Goal: Communication & Community: Answer question/provide support

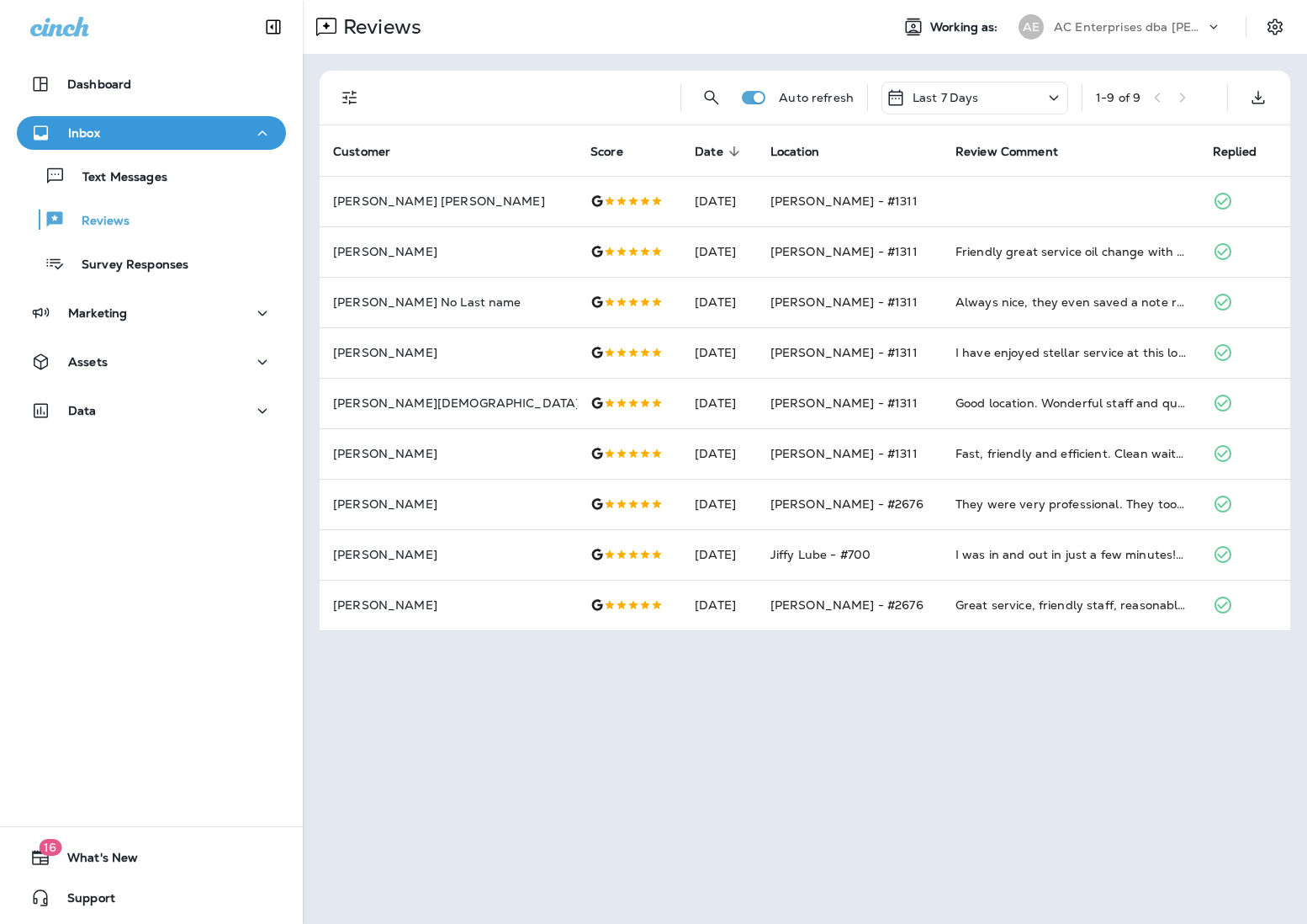
click at [976, 20] on p "AC Enterprises dba [PERSON_NAME]" at bounding box center [1129, 27] width 151 height 14
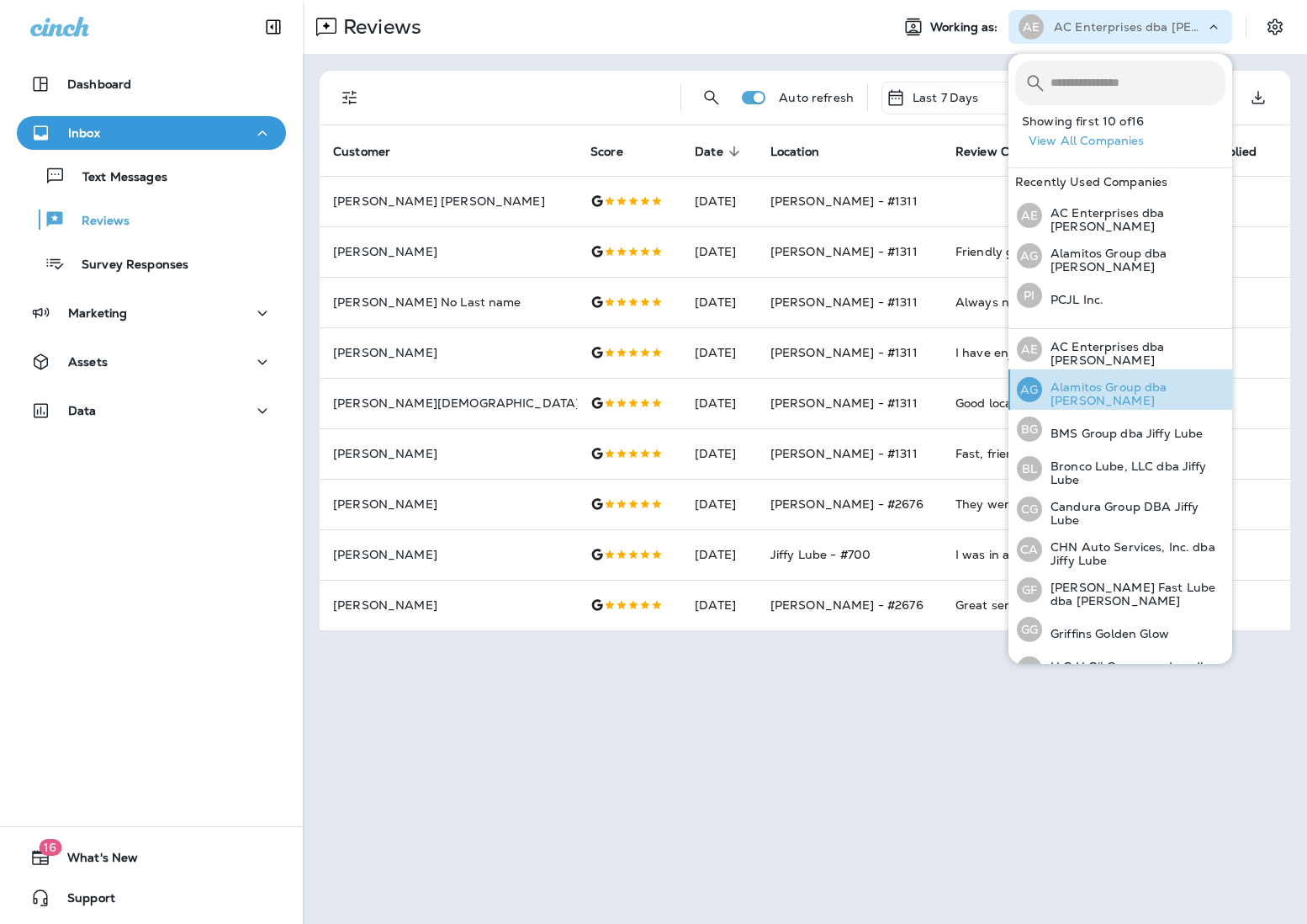
click at [976, 389] on p "Alamitos Group dba [PERSON_NAME]" at bounding box center [1134, 393] width 183 height 27
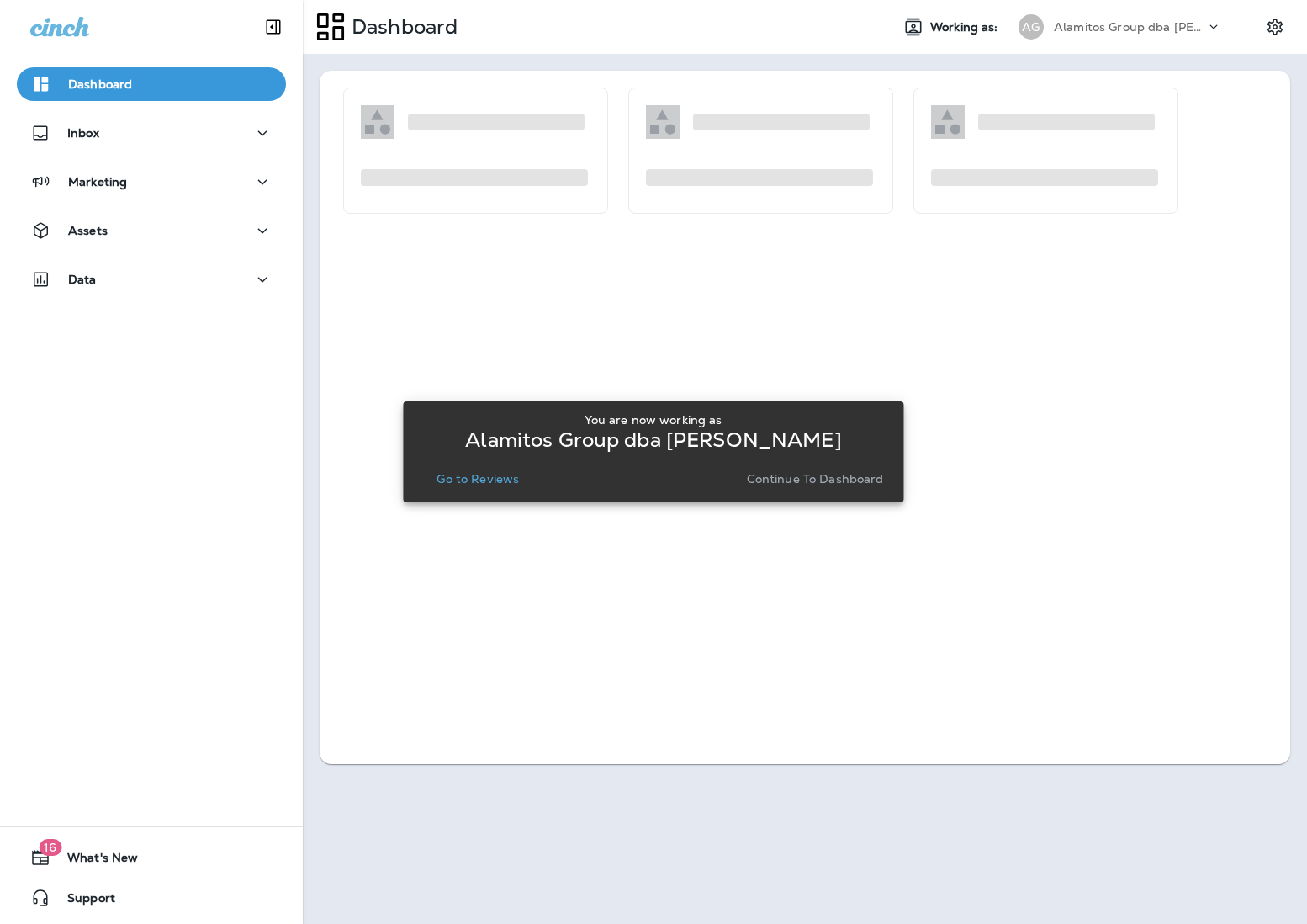
click at [486, 484] on p "Go to Reviews" at bounding box center [478, 478] width 82 height 14
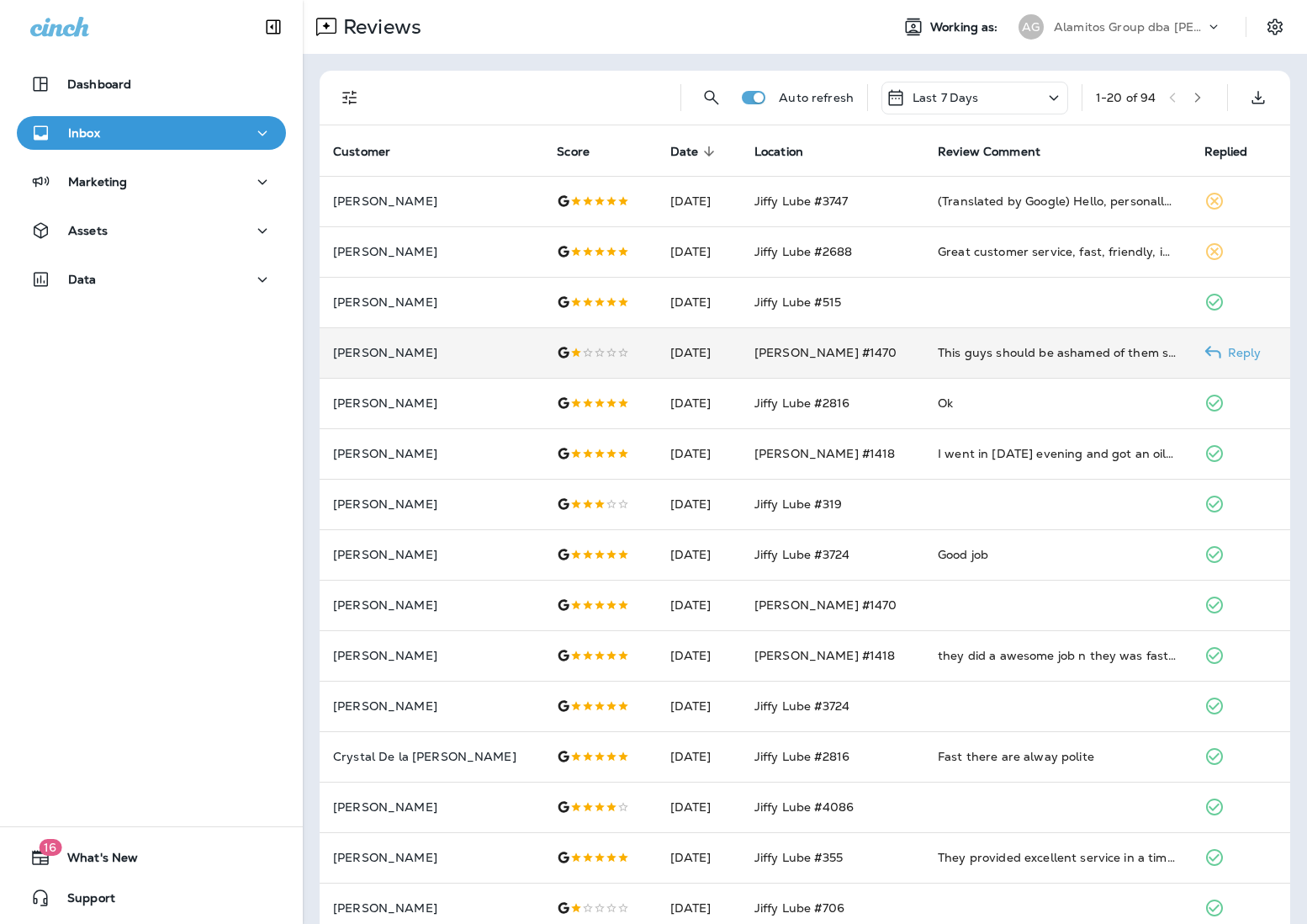
click at [976, 349] on div "This guys should be ashamed of them self i come in to get oil change i ask for …" at bounding box center [1058, 353] width 240 height 16
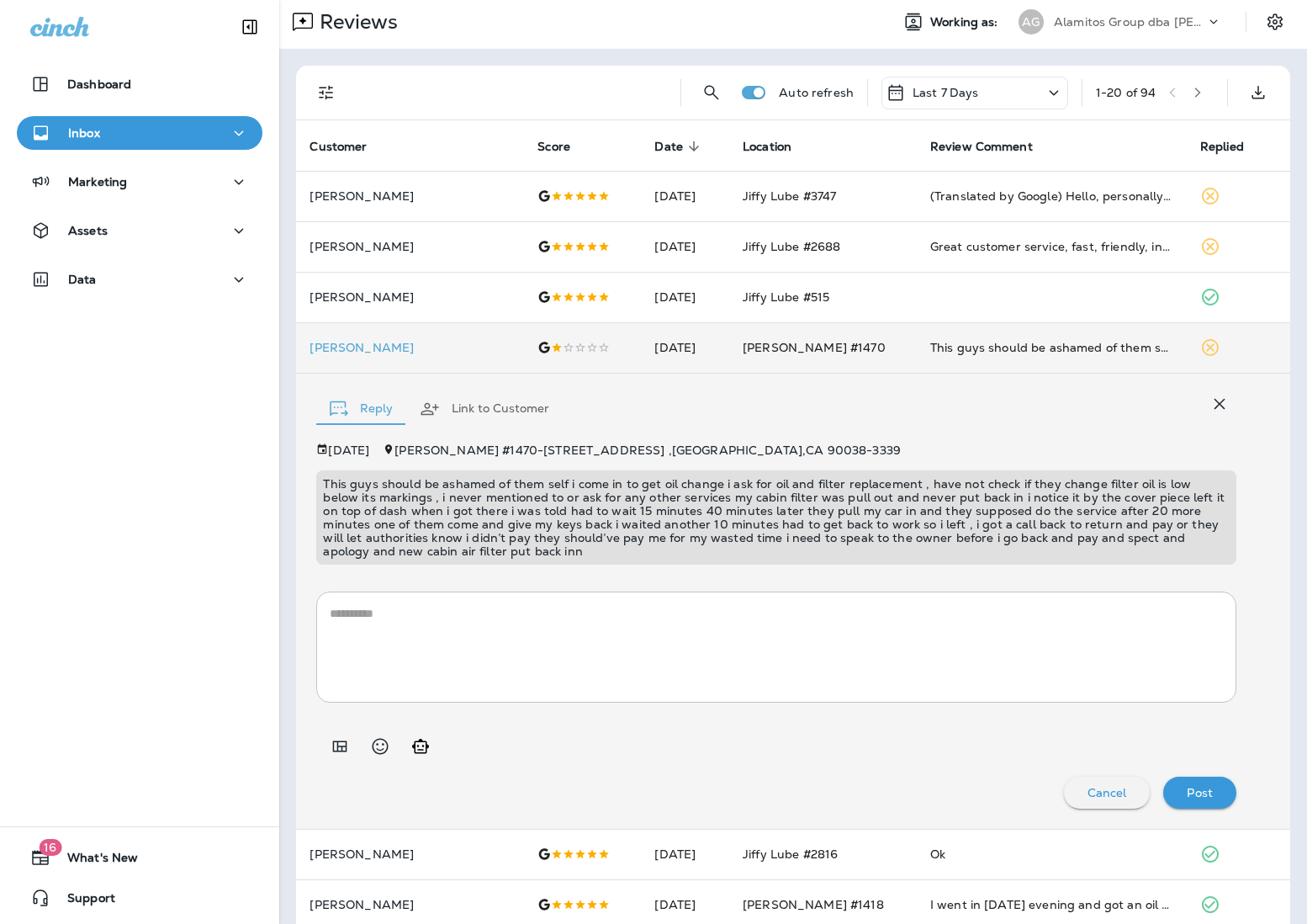
scroll to position [4, 0]
click at [350, 750] on icon "Add in a premade template" at bounding box center [340, 748] width 20 height 20
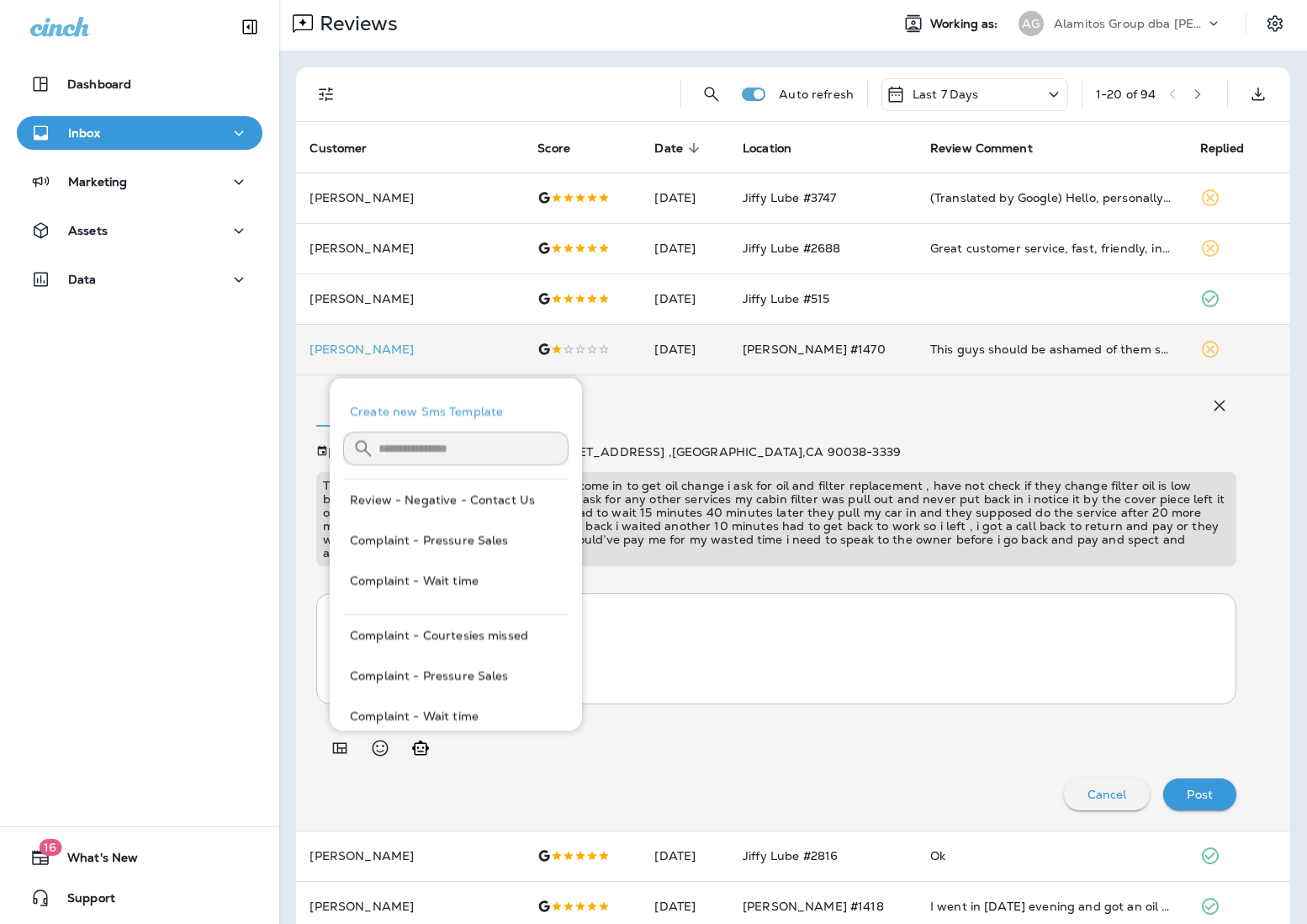
click at [444, 513] on button "Review - Negative - Contact Us" at bounding box center [456, 500] width 225 height 40
type textarea "**********"
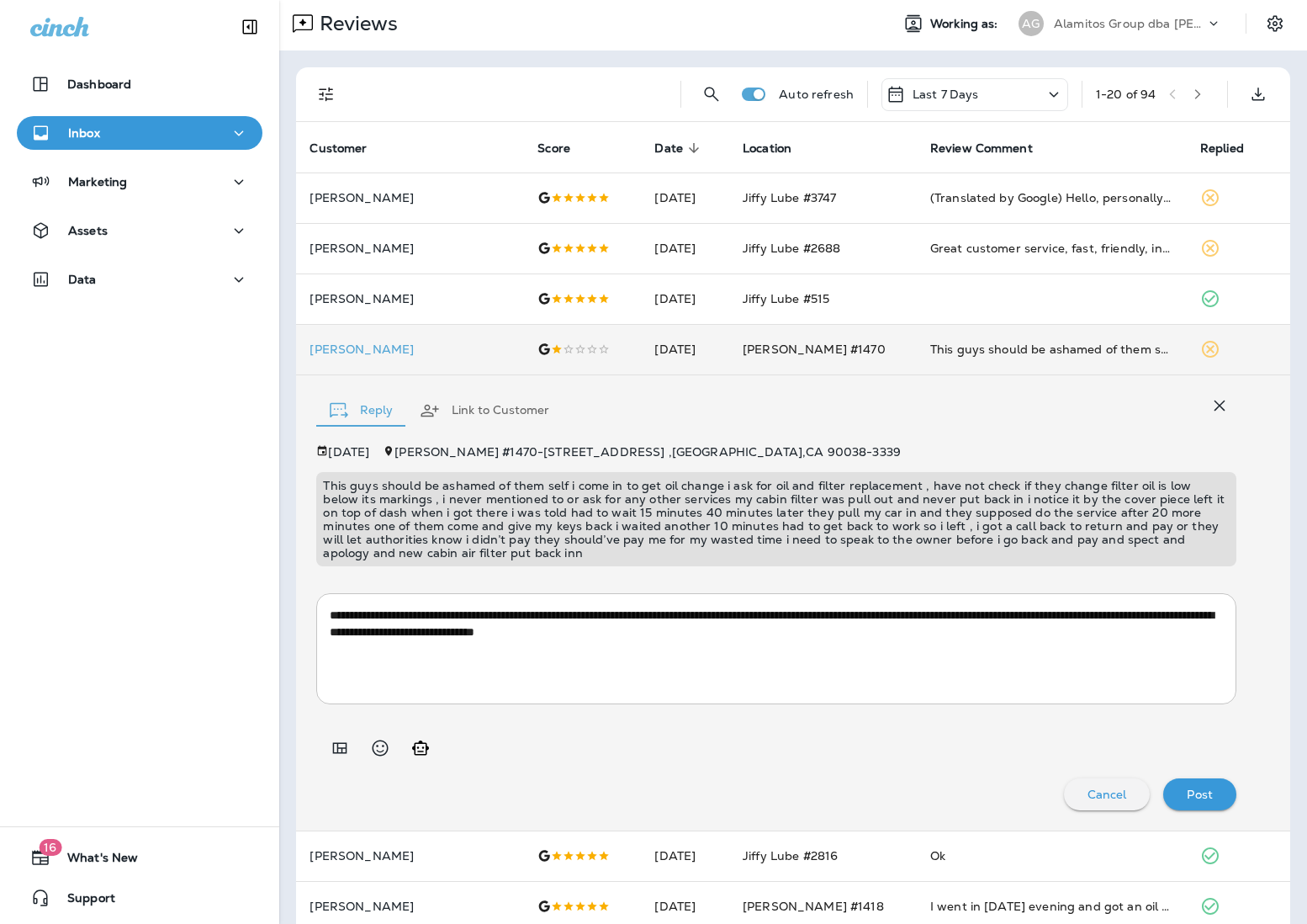
click at [976, 795] on p "Post" at bounding box center [1200, 794] width 26 height 14
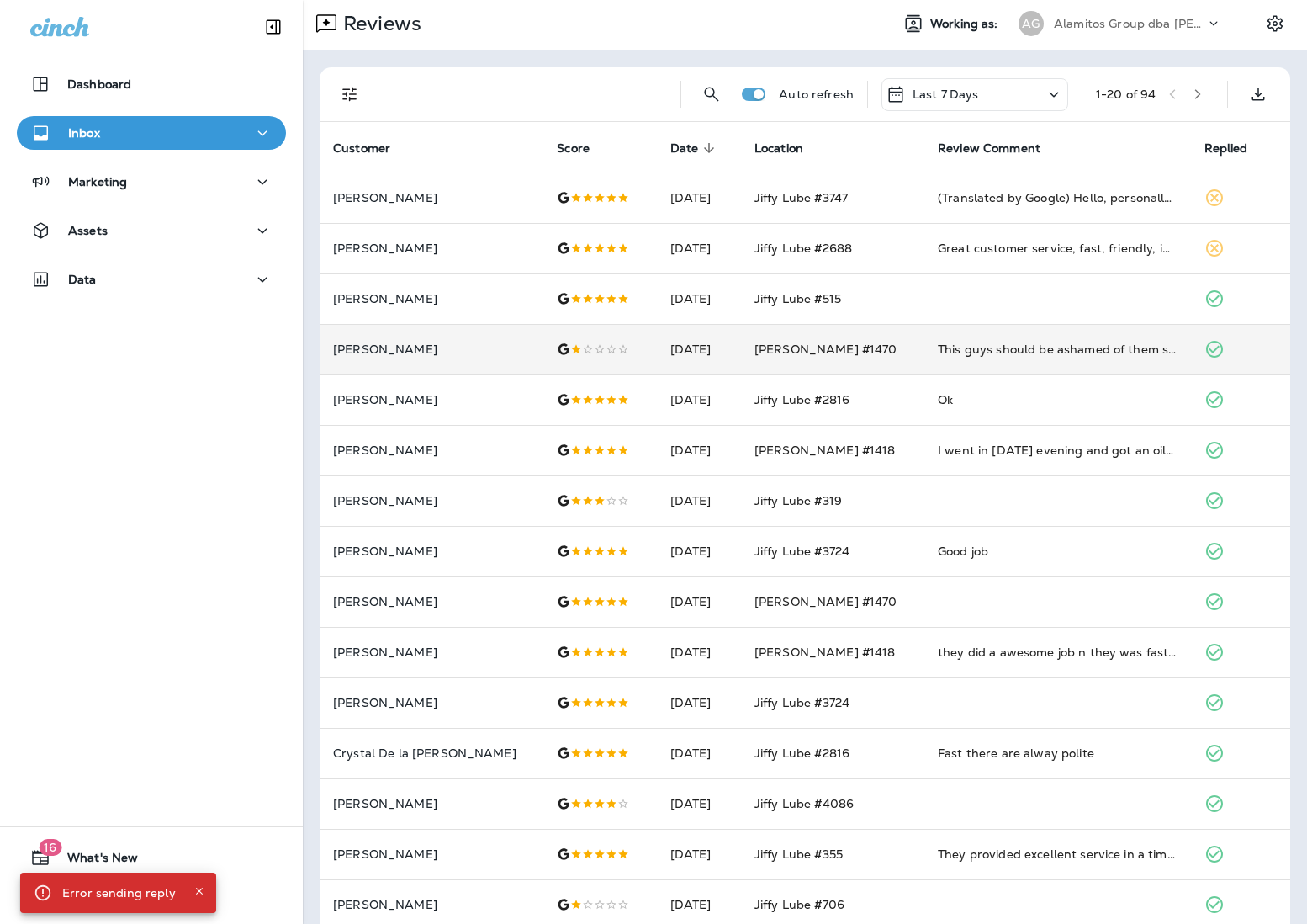
click at [976, 30] on div "Alamitos Group dba [PERSON_NAME]" at bounding box center [1129, 24] width 151 height 26
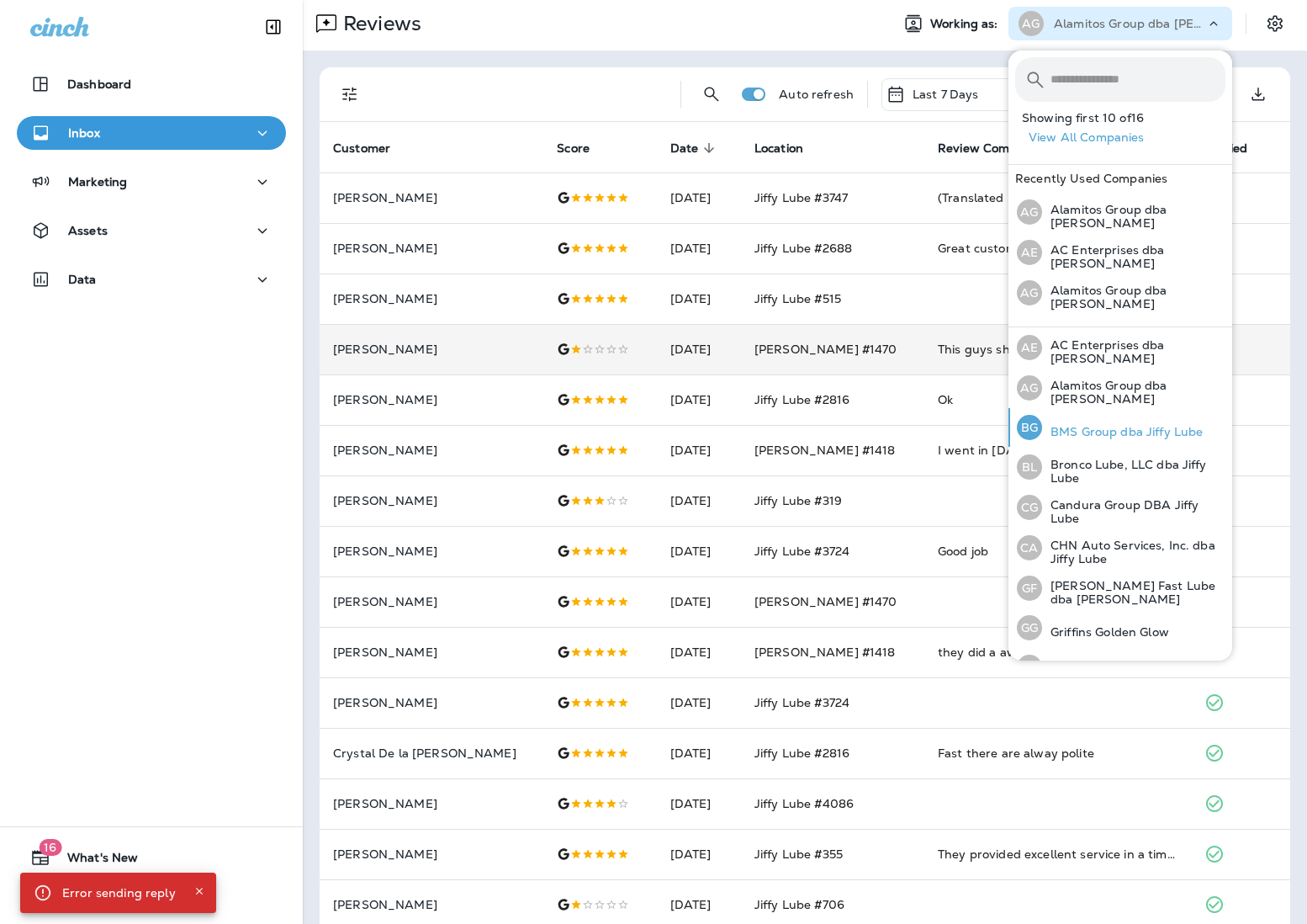
click at [976, 426] on p "BMS Group dba Jiffy Lube" at bounding box center [1122, 431] width 160 height 14
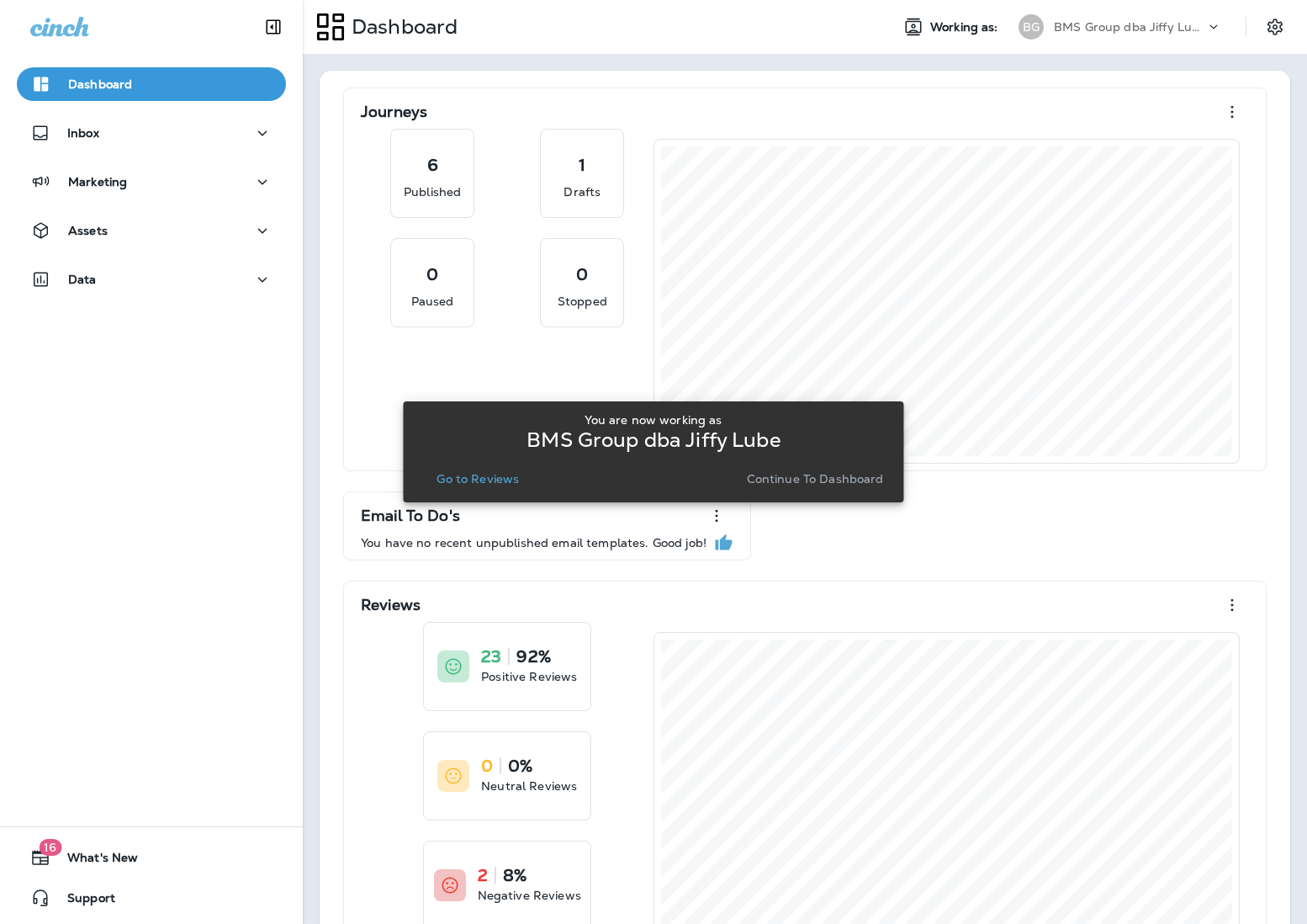
click at [516, 481] on p "Go to Reviews" at bounding box center [478, 478] width 82 height 14
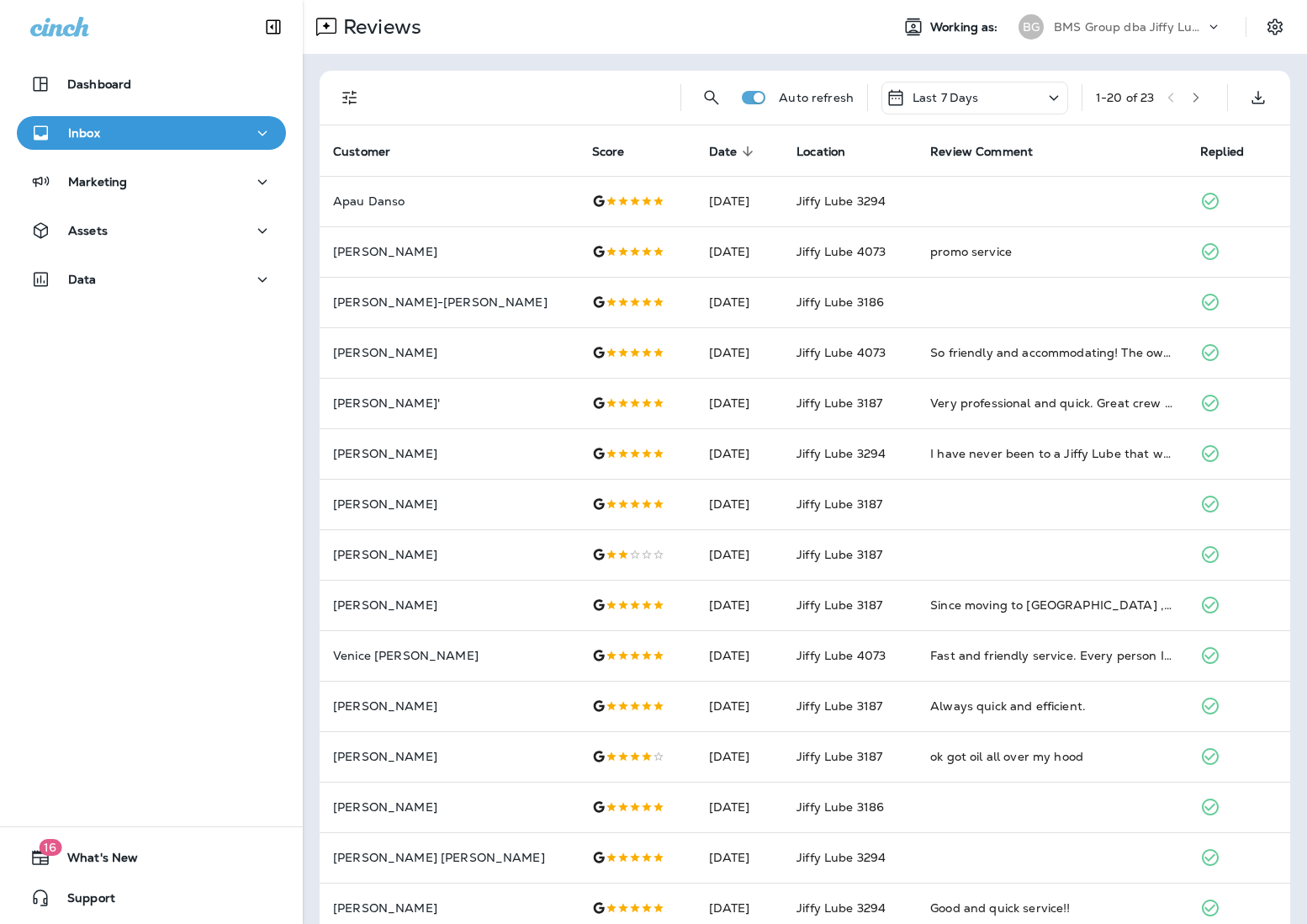
click at [976, 12] on div "BG BMS Group dba Jiffy Lube" at bounding box center [1120, 27] width 223 height 34
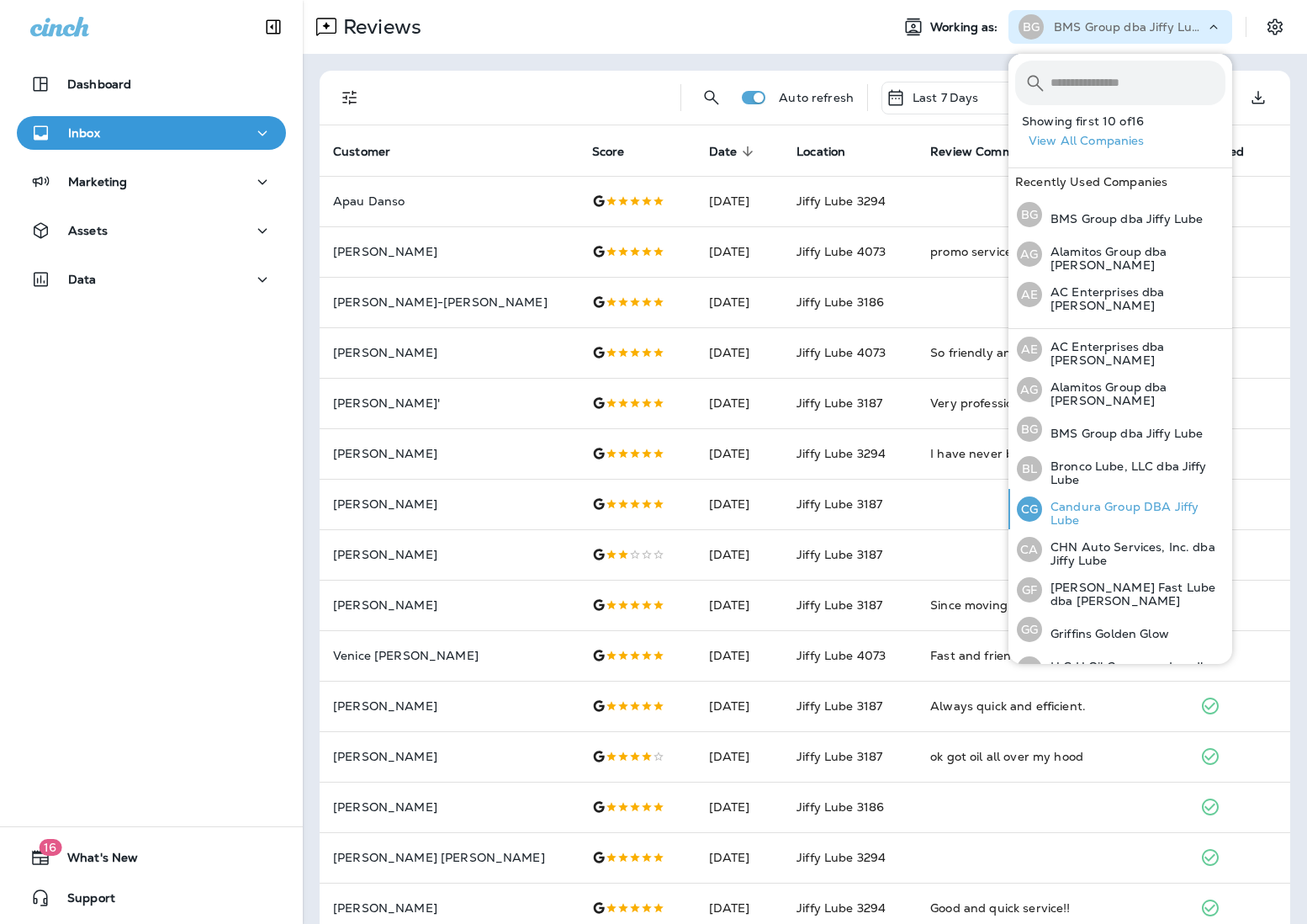
click at [976, 500] on p "Candura Group DBA Jiffy Lube" at bounding box center [1134, 513] width 183 height 27
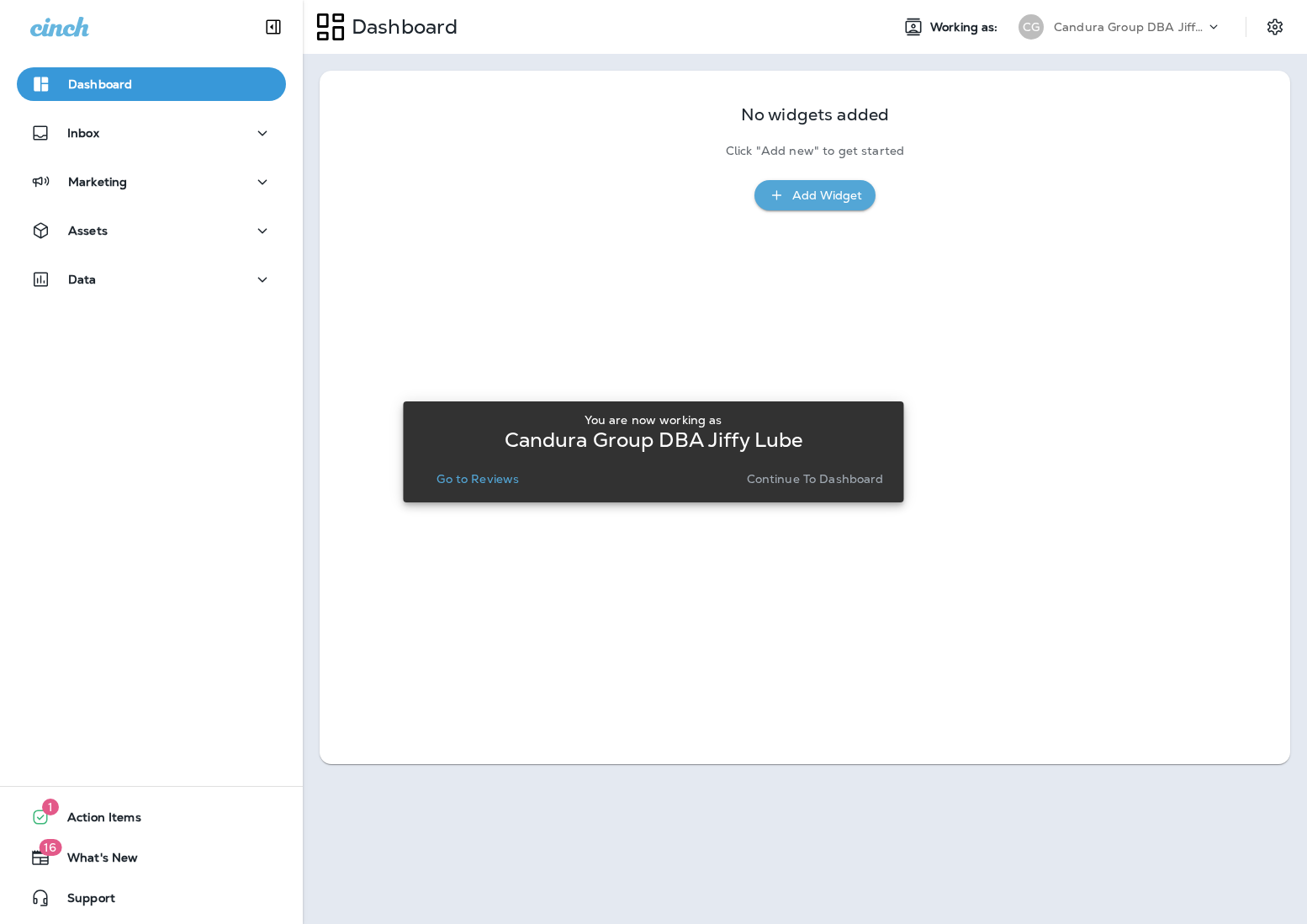
click at [487, 473] on p "Go to Reviews" at bounding box center [478, 478] width 82 height 14
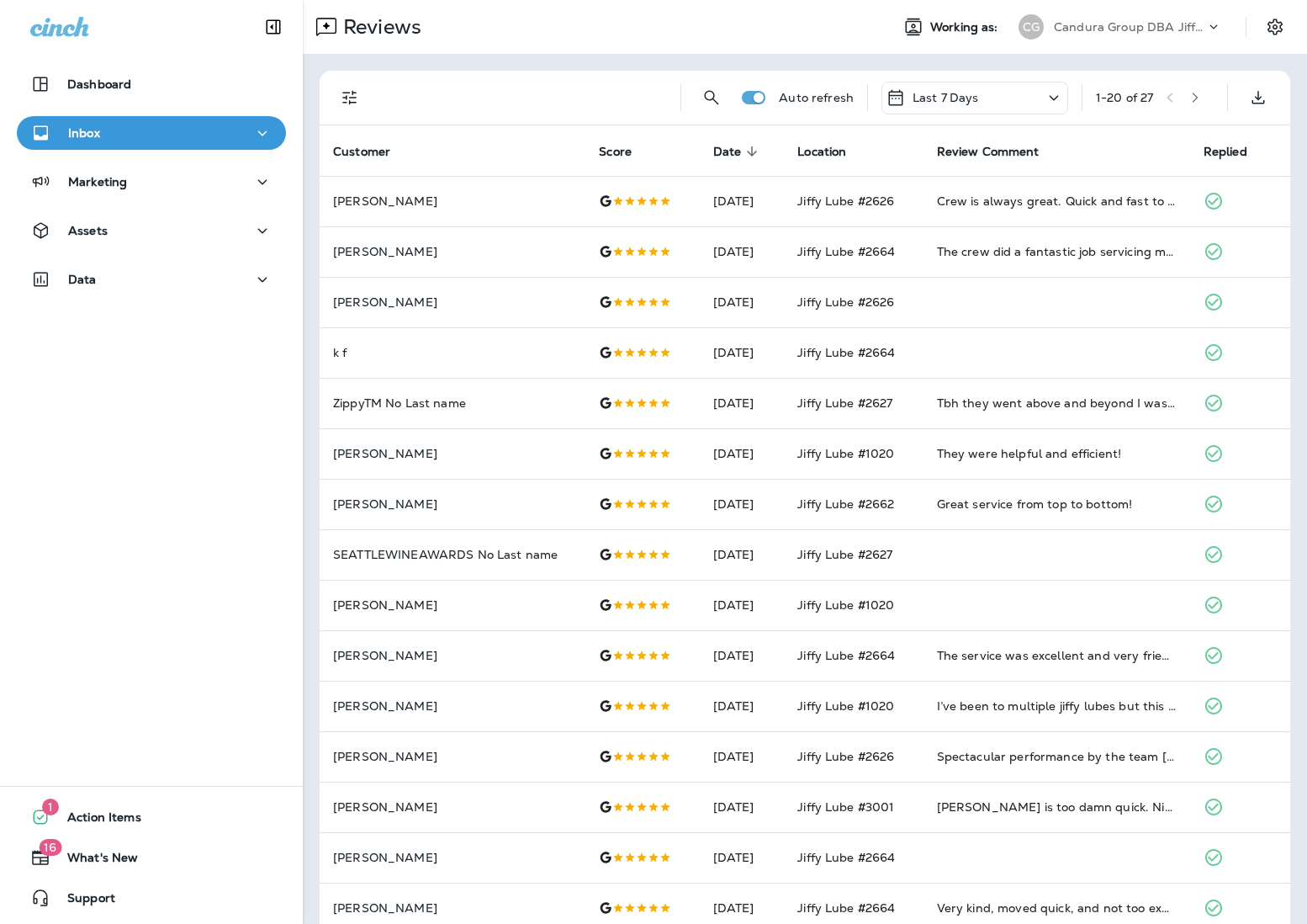
scroll to position [2, 0]
click at [976, 23] on p "Candura Group DBA Jiffy Lube" at bounding box center [1129, 25] width 151 height 14
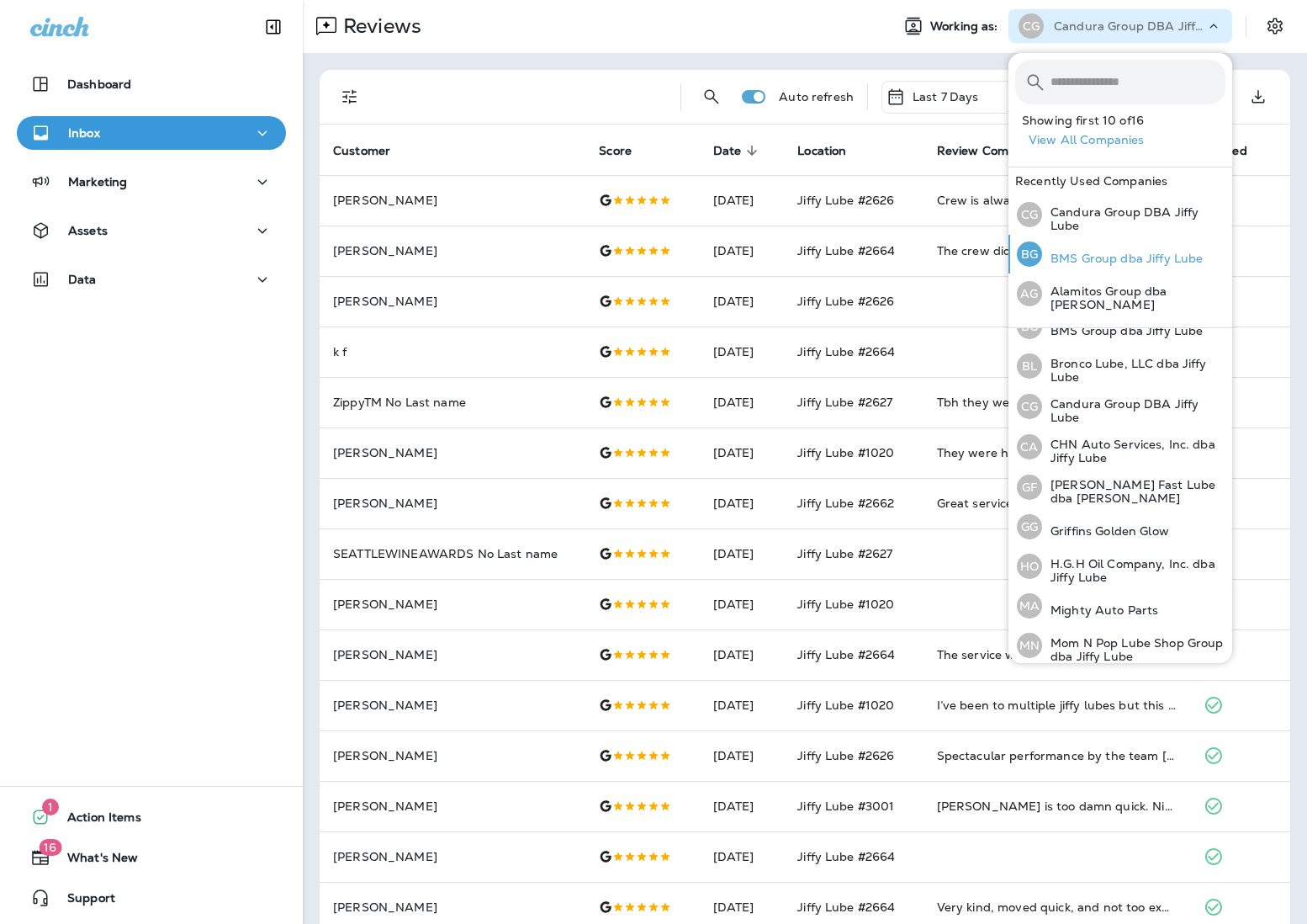
scroll to position [111, 0]
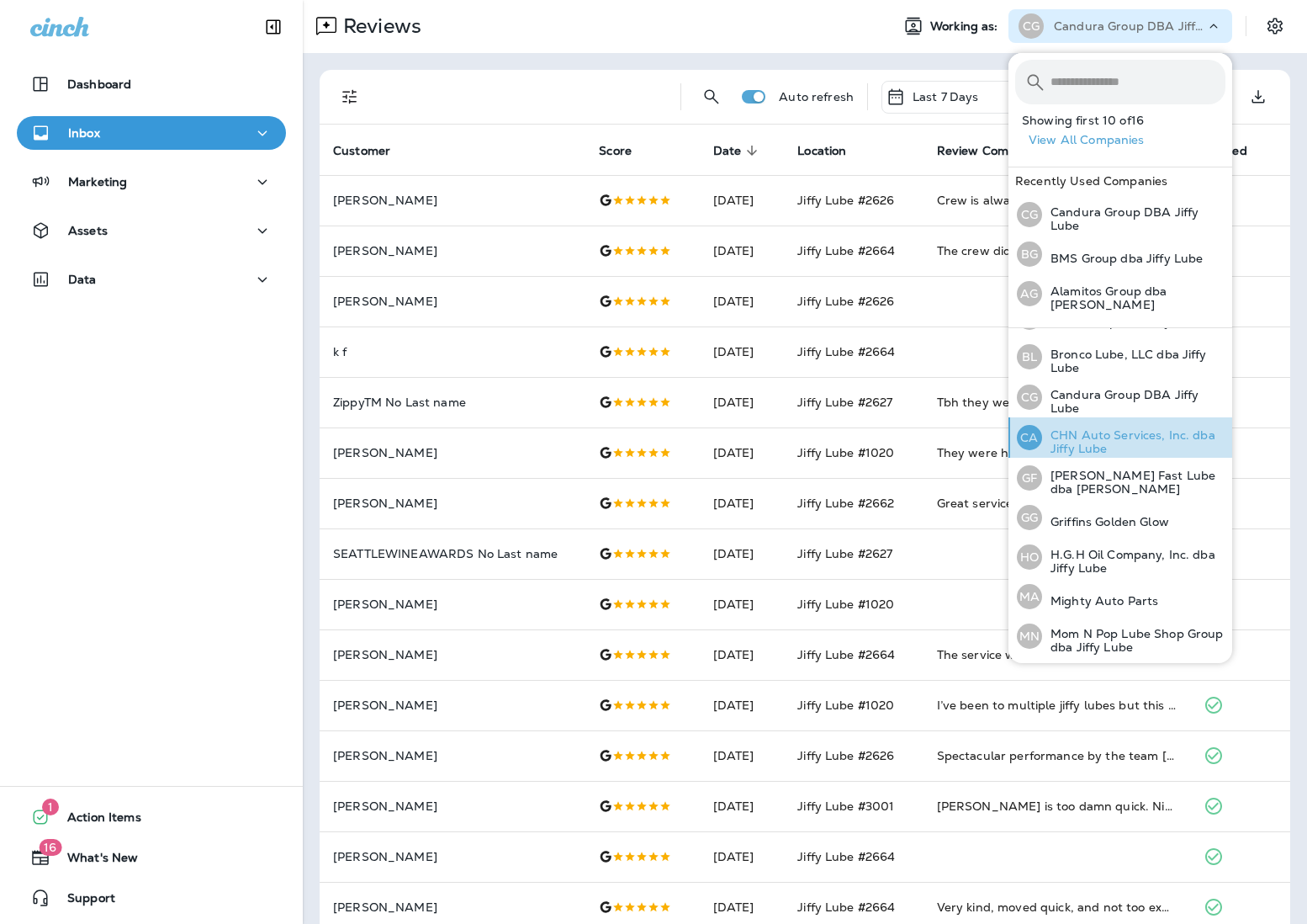
click at [976, 438] on p "CHN Auto Services, Inc. dba Jiffy Lube" at bounding box center [1134, 441] width 183 height 27
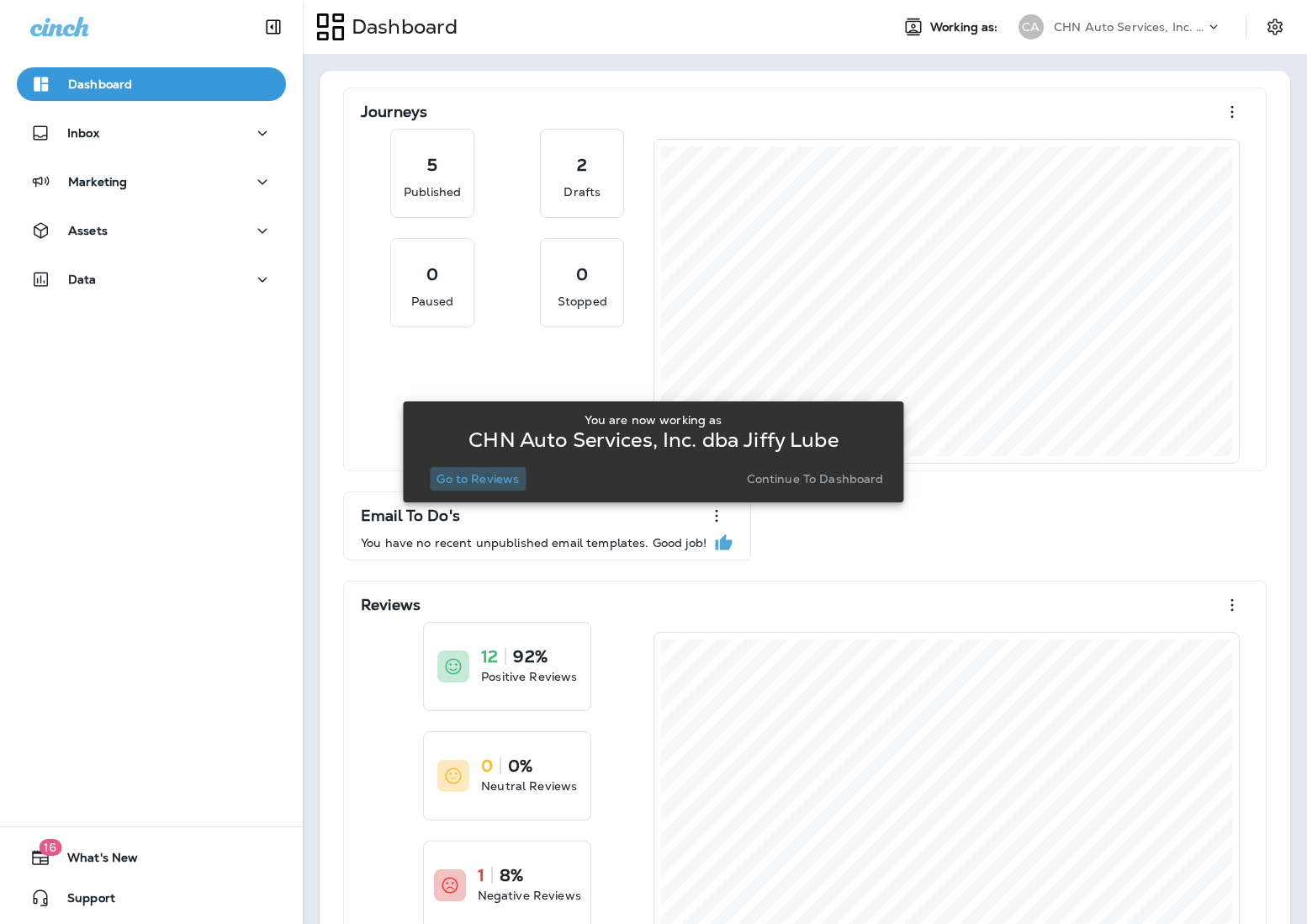
click at [518, 478] on p "Go to Reviews" at bounding box center [478, 478] width 82 height 14
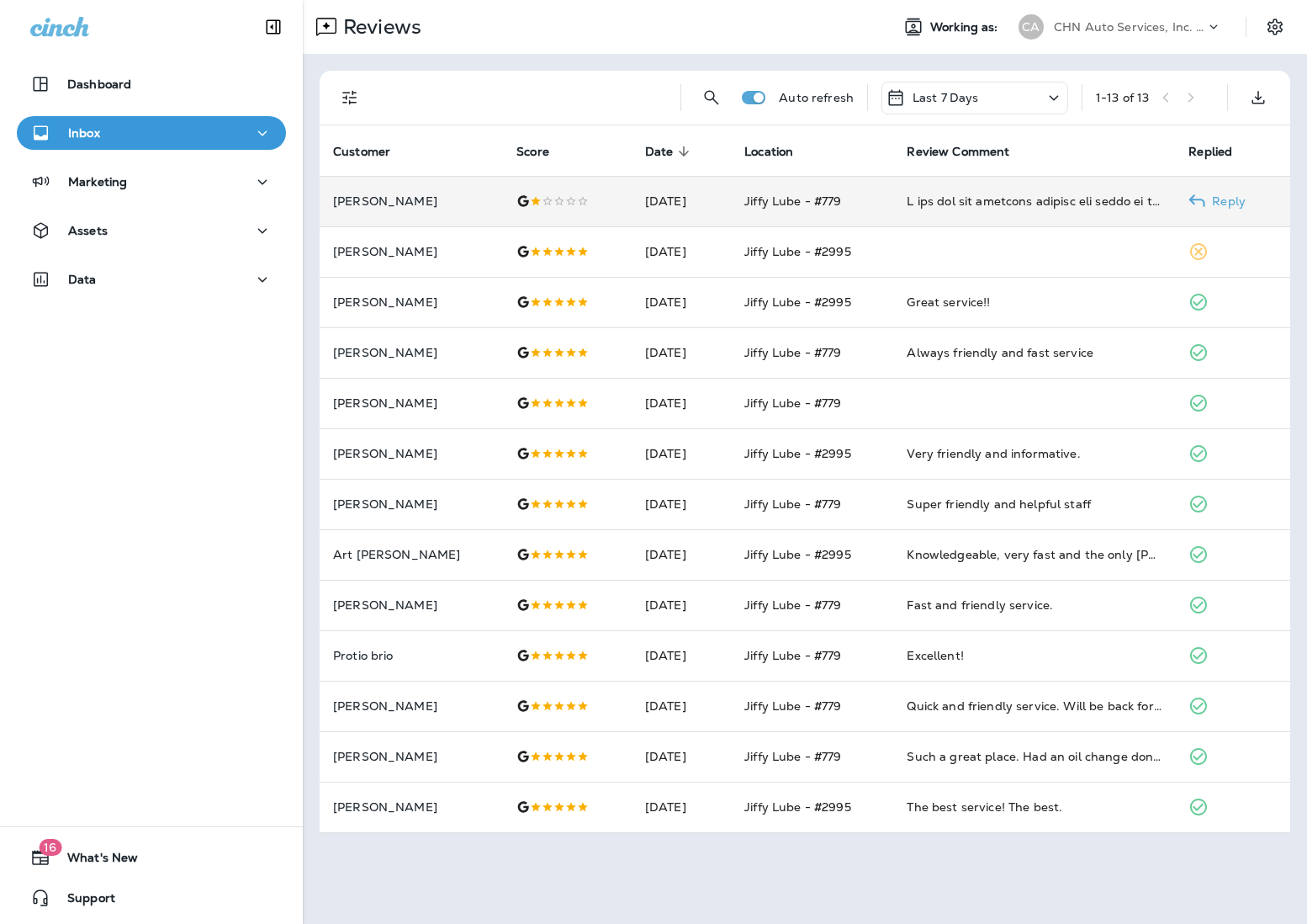
click at [976, 212] on td at bounding box center [1035, 201] width 282 height 50
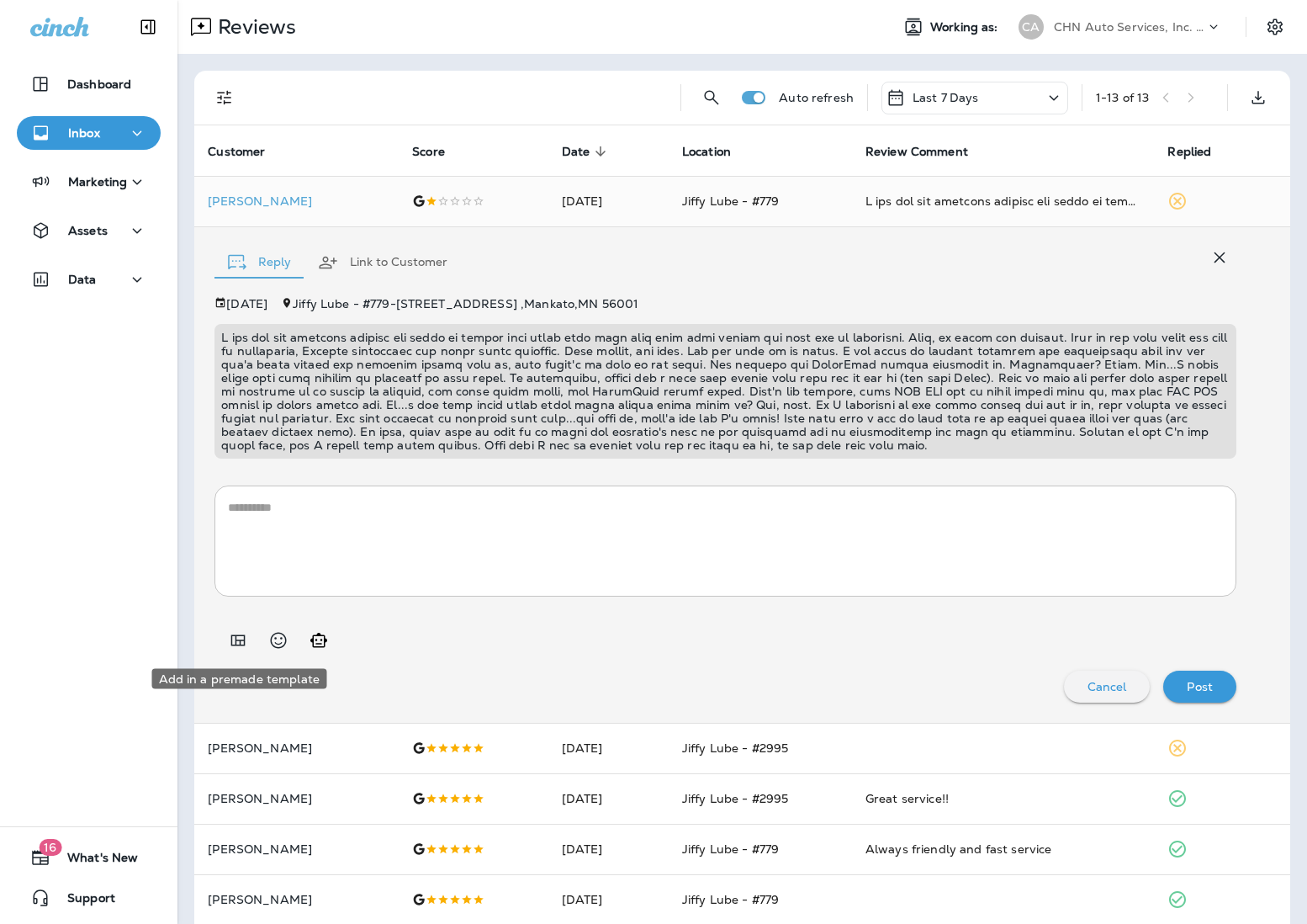
click at [236, 643] on icon "Add in a premade template" at bounding box center [238, 640] width 20 height 20
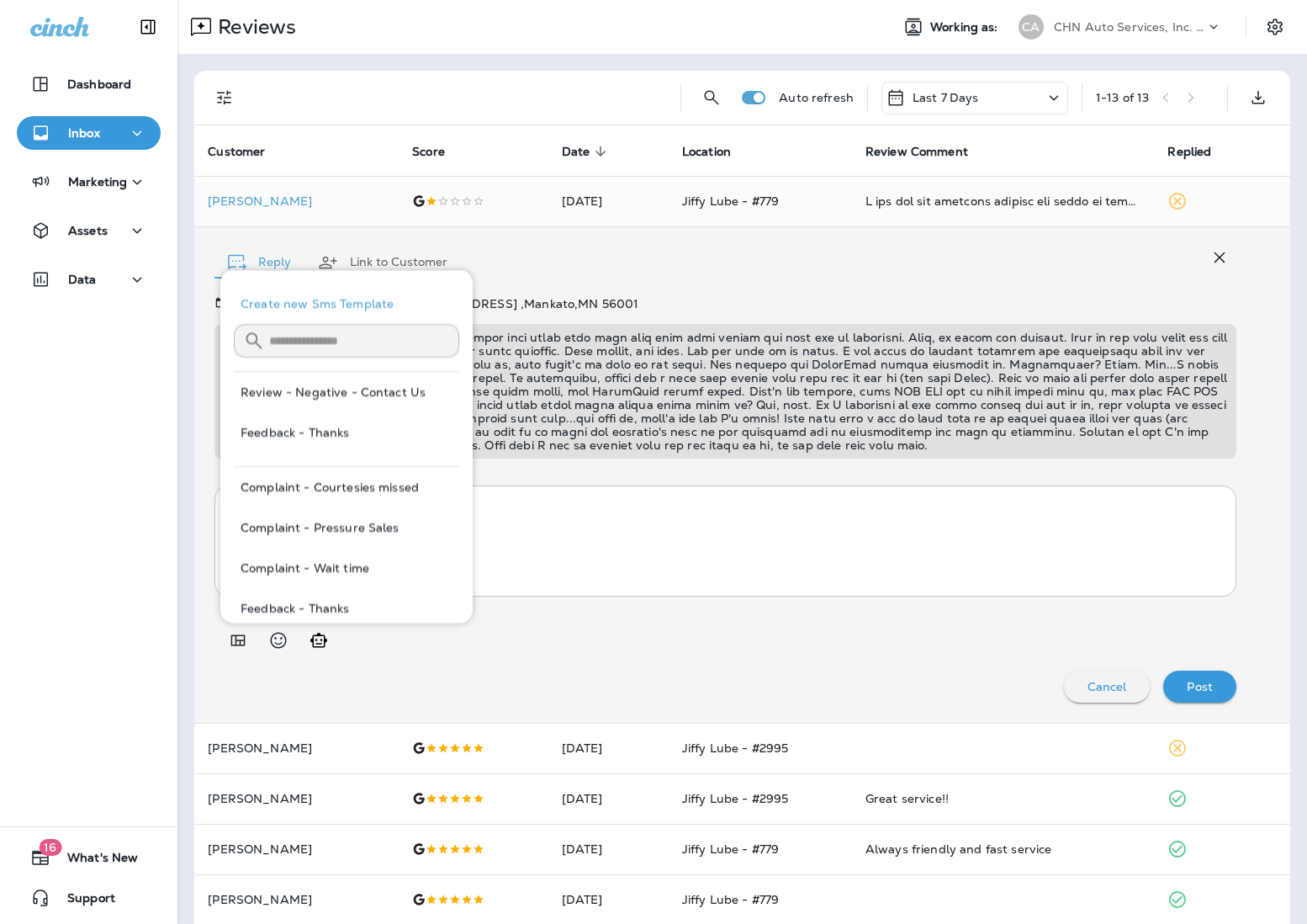
click at [348, 397] on button "Review - Negative - Contact Us" at bounding box center [346, 392] width 225 height 40
type textarea "**********"
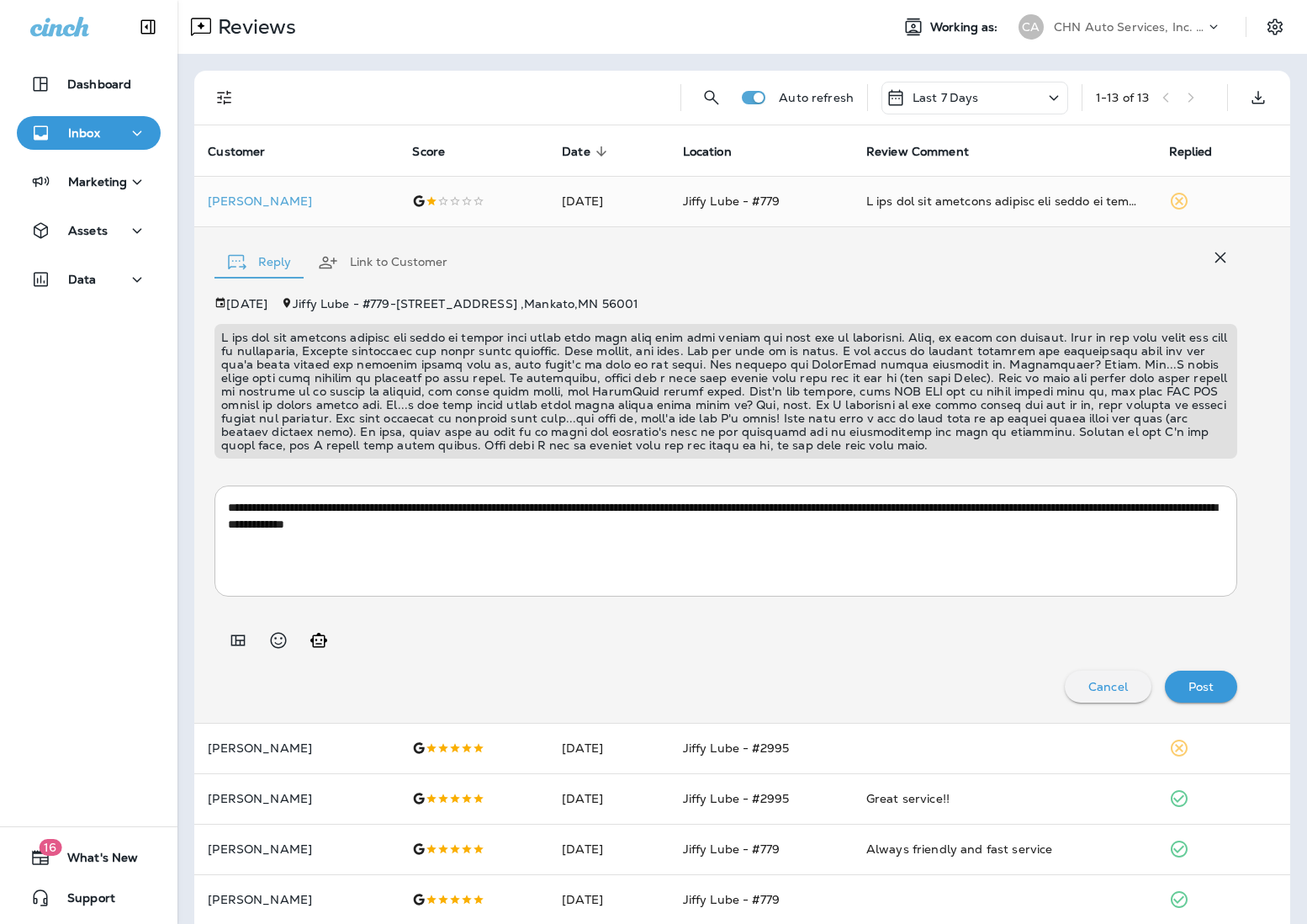
click at [976, 687] on p "Post" at bounding box center [1202, 686] width 26 height 14
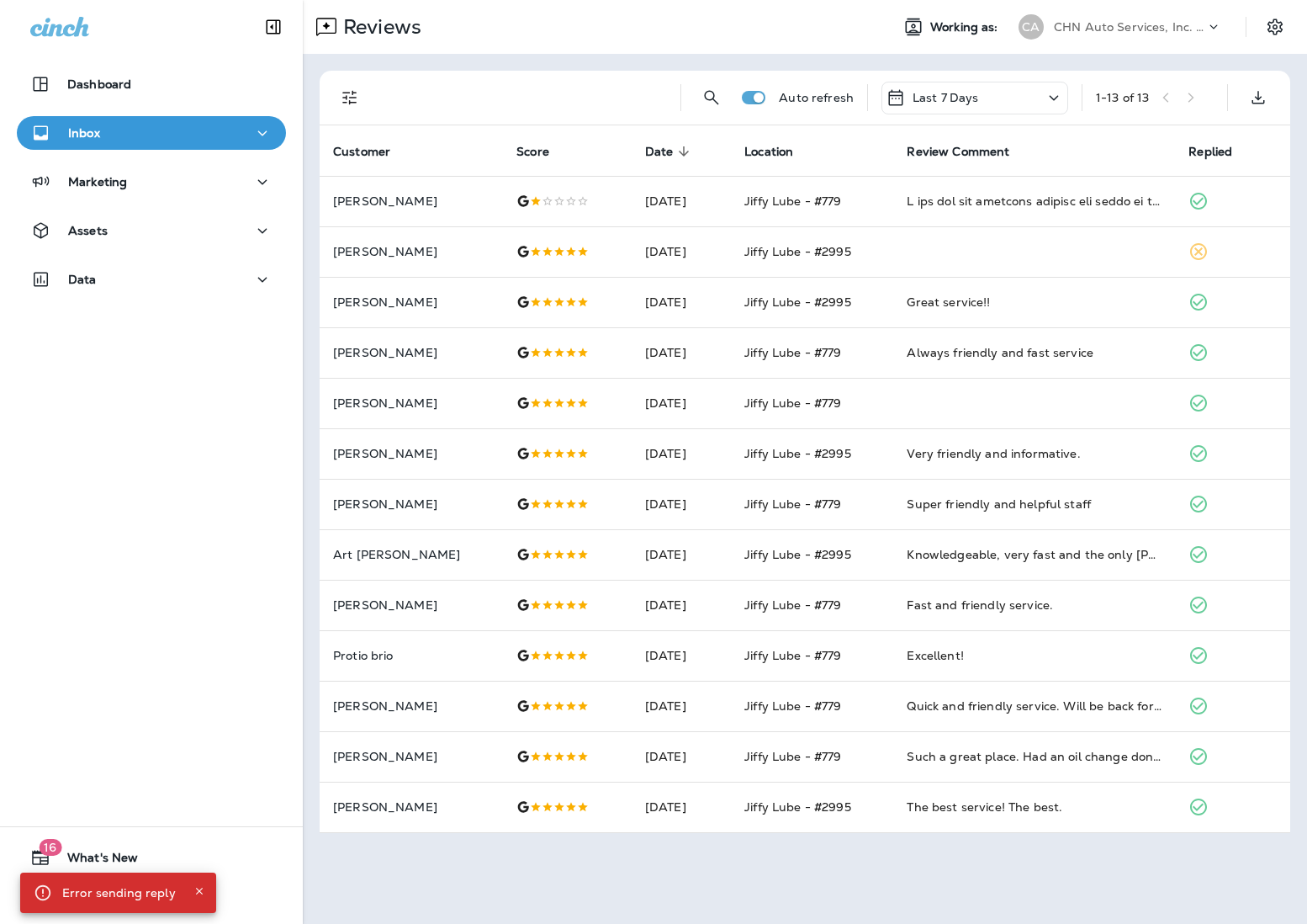
click at [976, 26] on p "CHN Auto Services, Inc. dba Jiffy Lube" at bounding box center [1129, 27] width 151 height 14
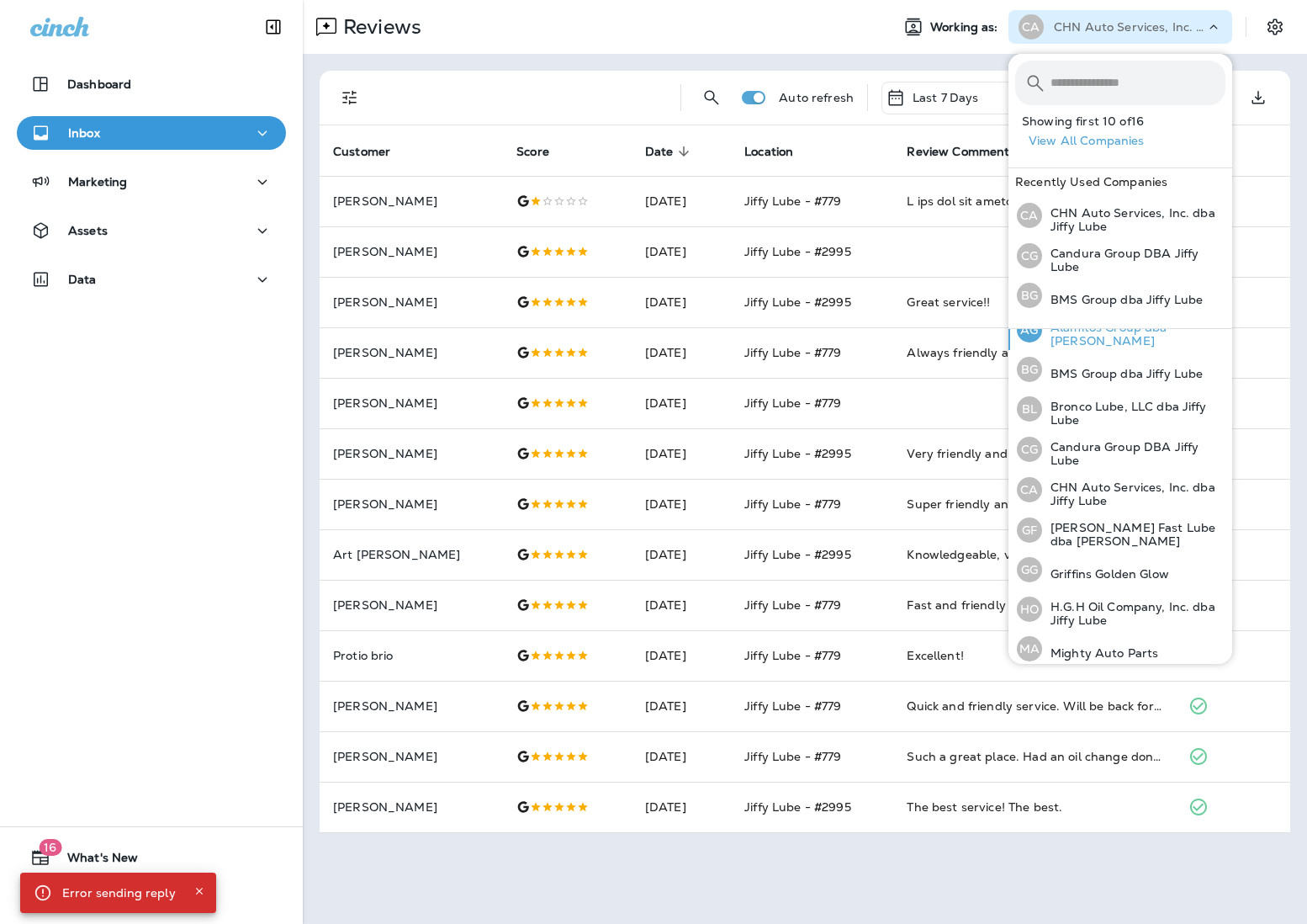
scroll to position [88, 0]
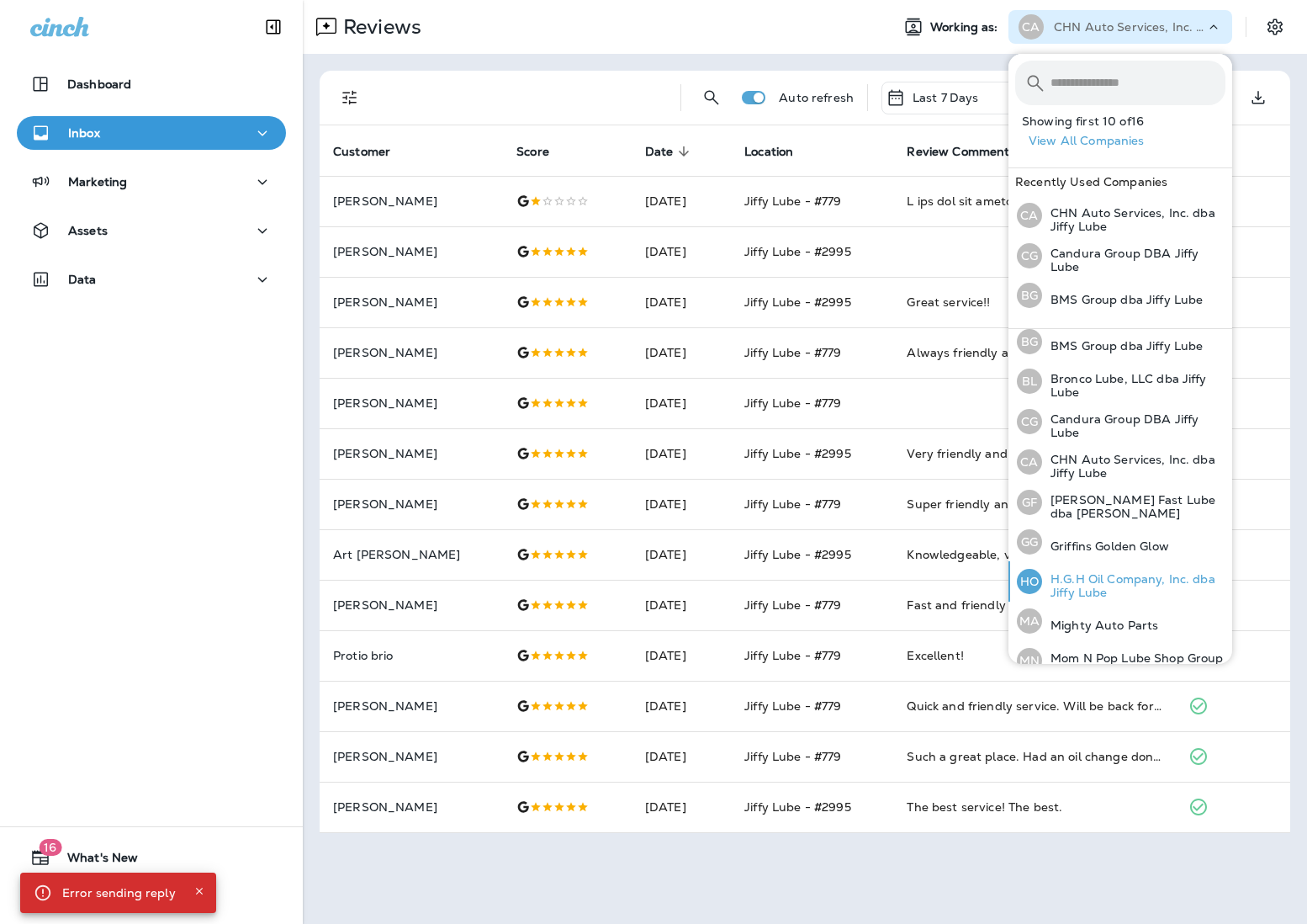
click at [976, 582] on p "H.G.H Oil Company, Inc. dba Jiffy Lube" at bounding box center [1134, 585] width 183 height 27
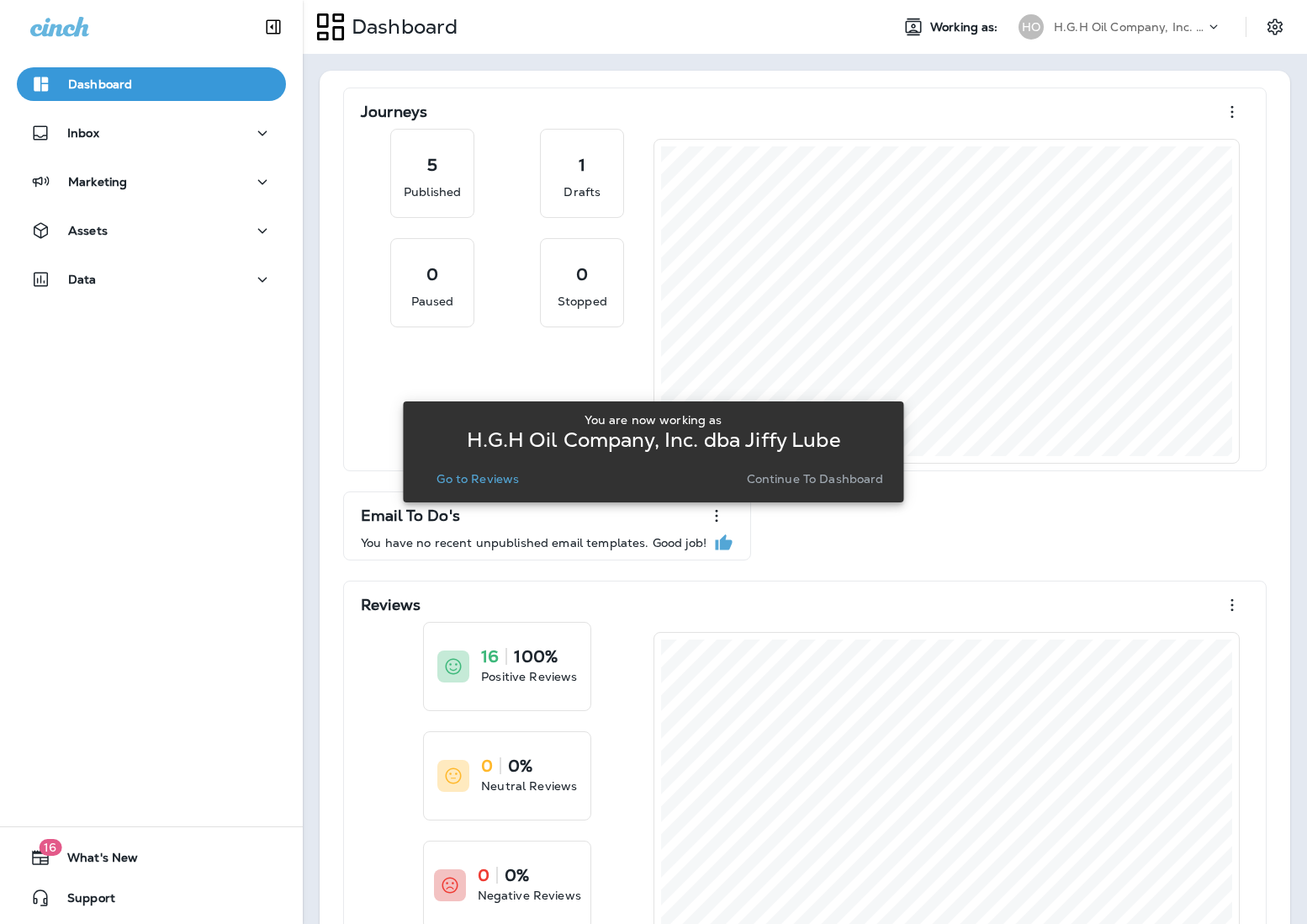
click at [509, 475] on p "Go to Reviews" at bounding box center [478, 478] width 82 height 14
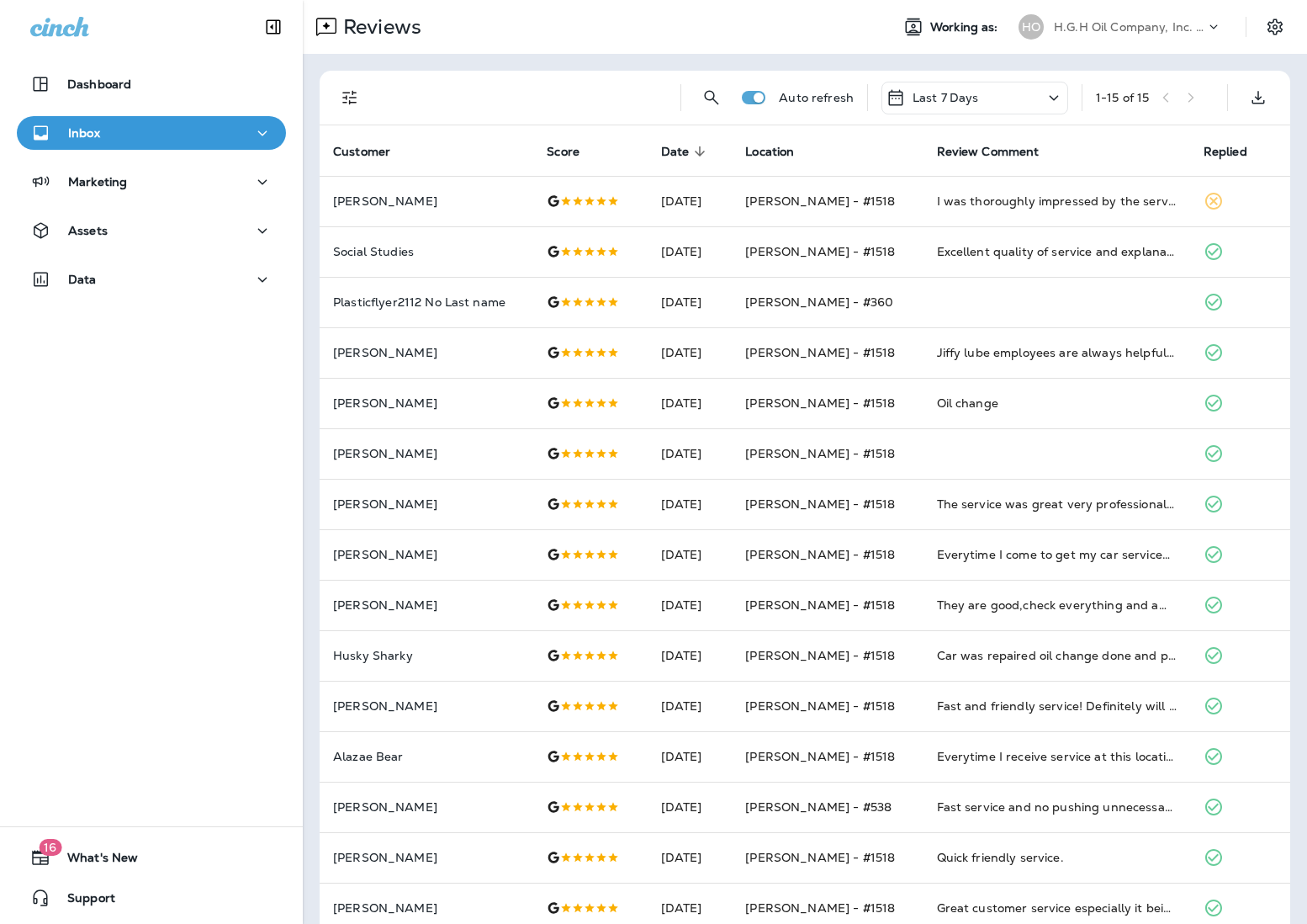
click at [976, 25] on p "H.G.H Oil Company, Inc. dba Jiffy Lube" at bounding box center [1129, 27] width 151 height 14
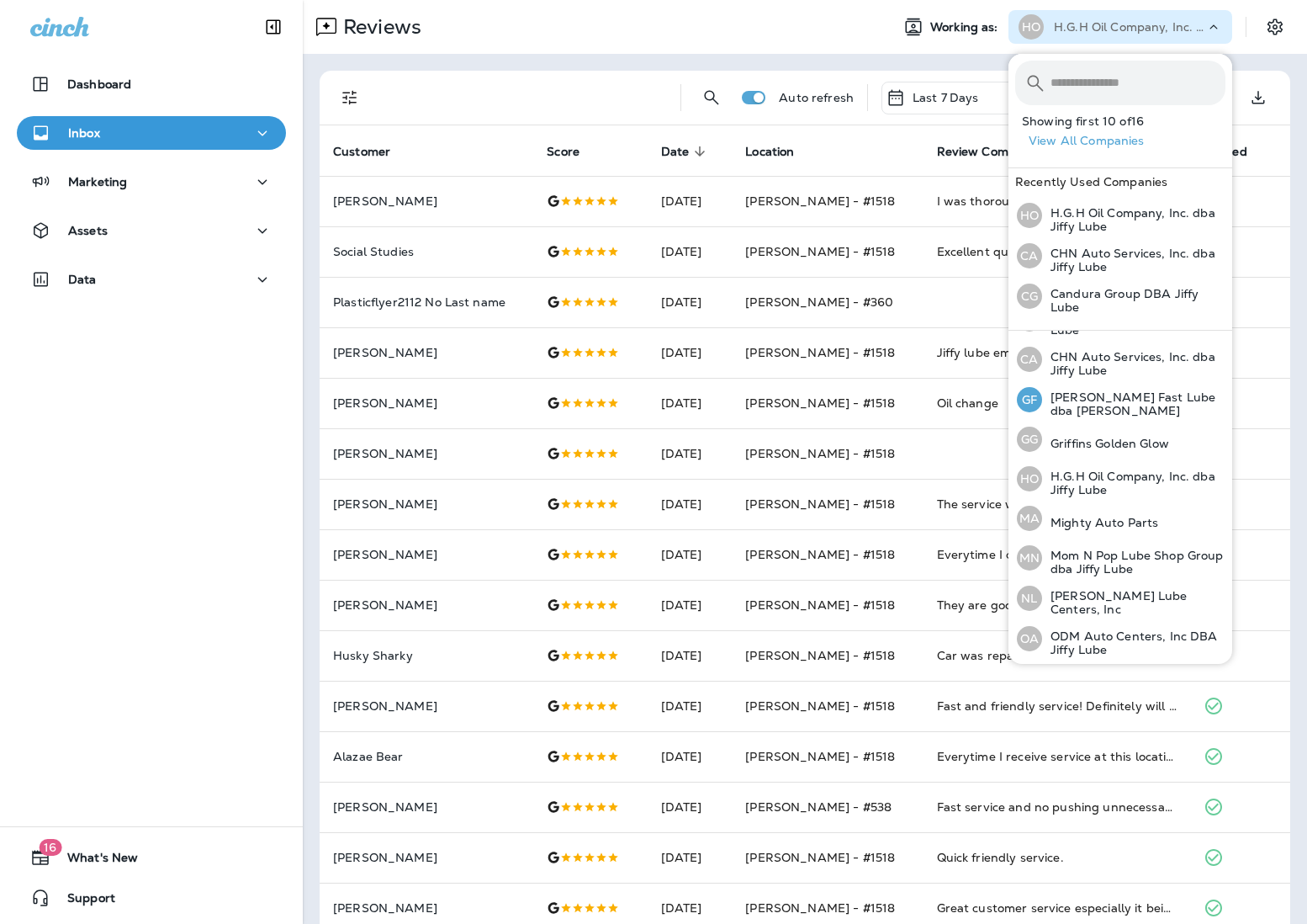
scroll to position [245, 0]
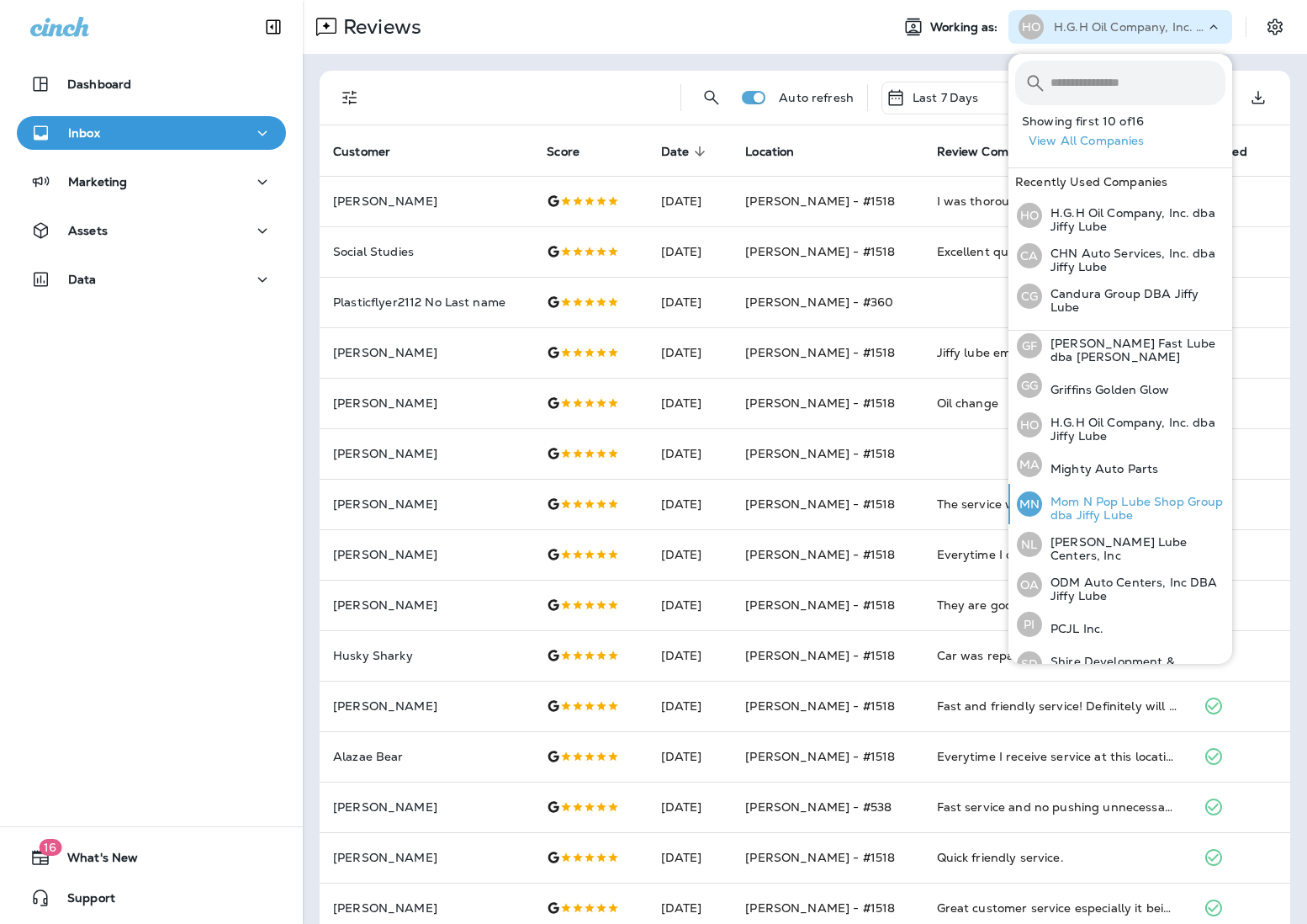
click at [976, 507] on p "Mom N Pop Lube Shop Group dba Jiffy Lube" at bounding box center [1134, 507] width 183 height 27
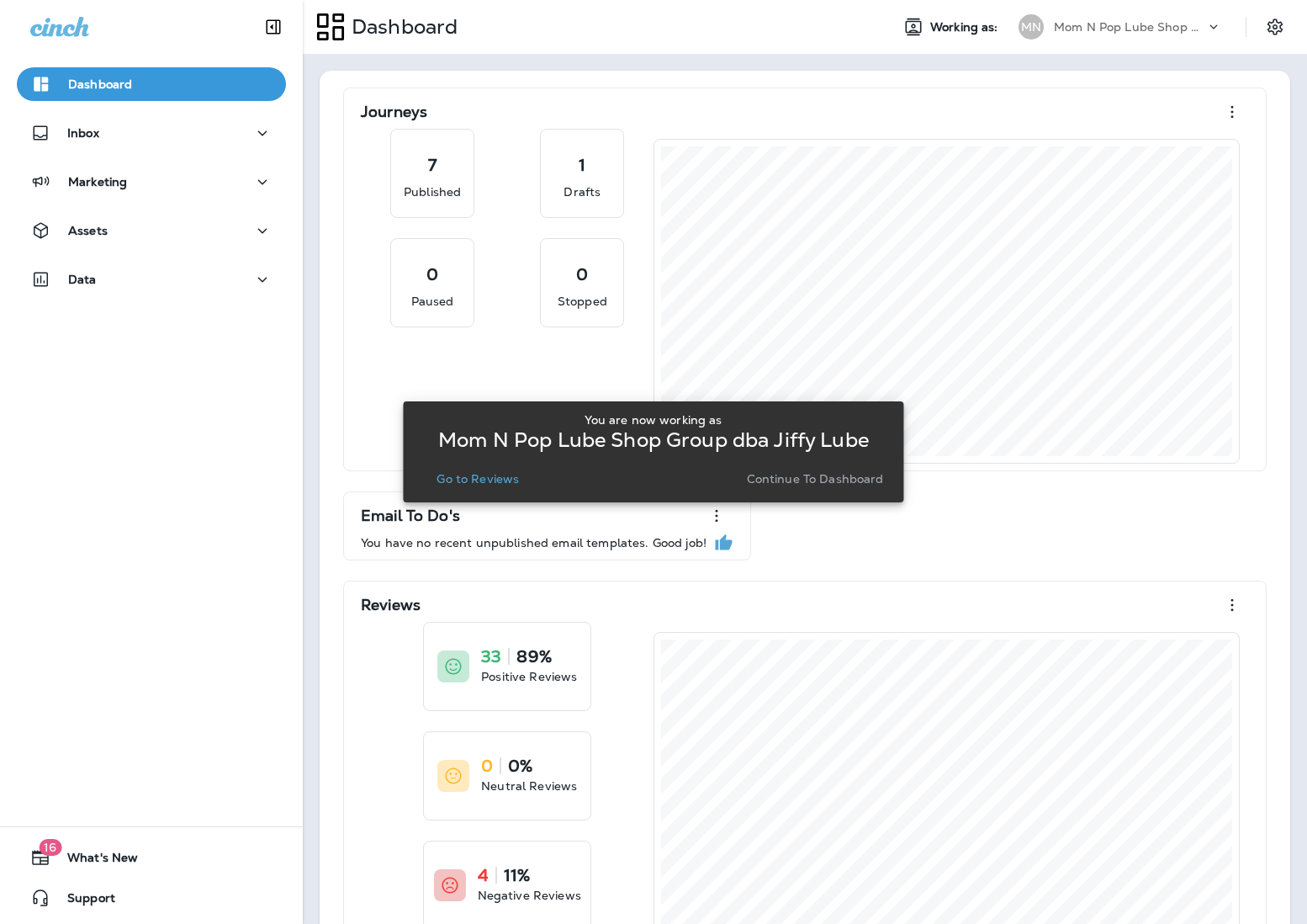
click at [475, 479] on p "Go to Reviews" at bounding box center [478, 478] width 82 height 14
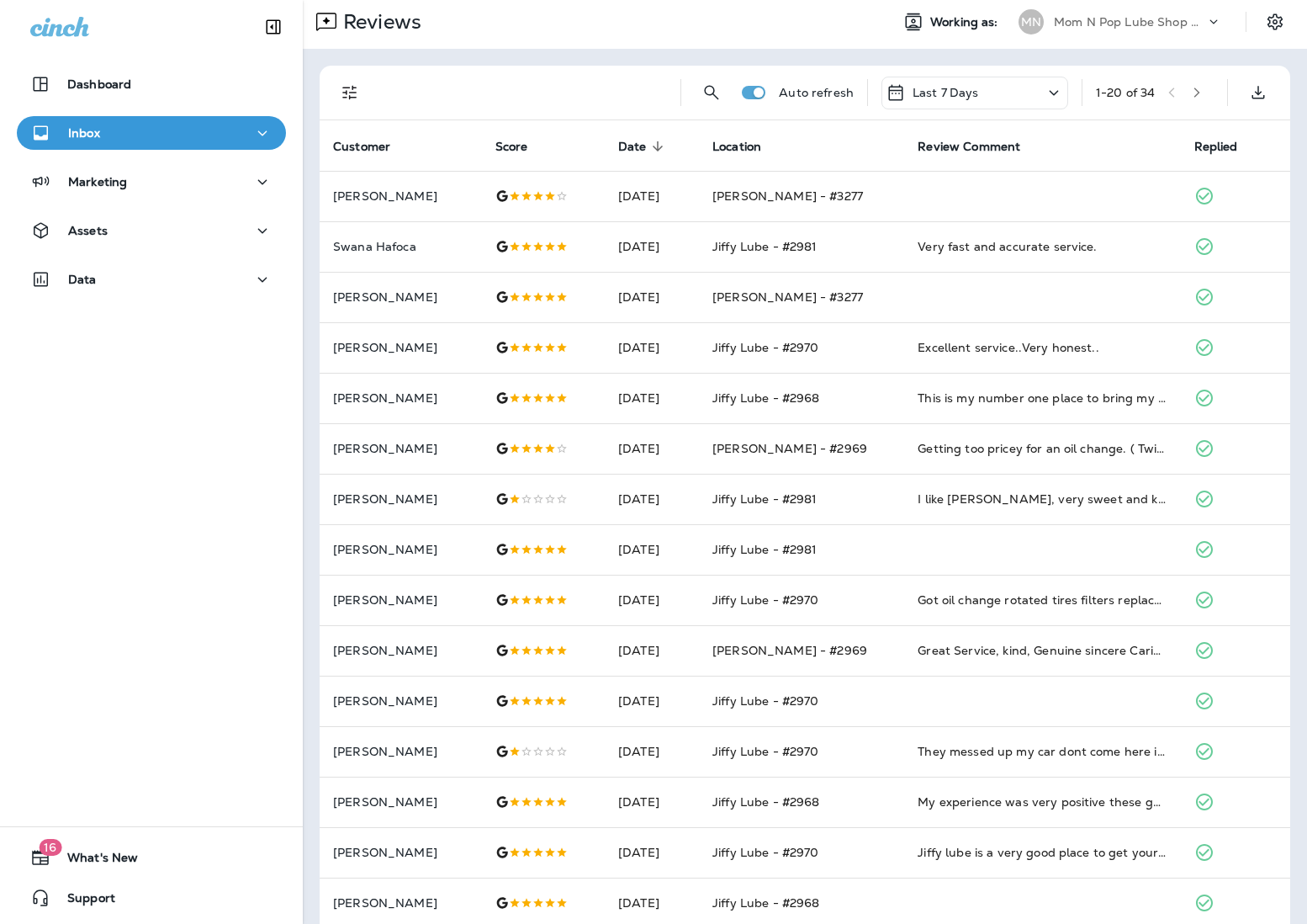
scroll to position [5, 0]
click at [976, 23] on p "Mom N Pop Lube Shop Group dba Jiffy Lube" at bounding box center [1129, 22] width 151 height 14
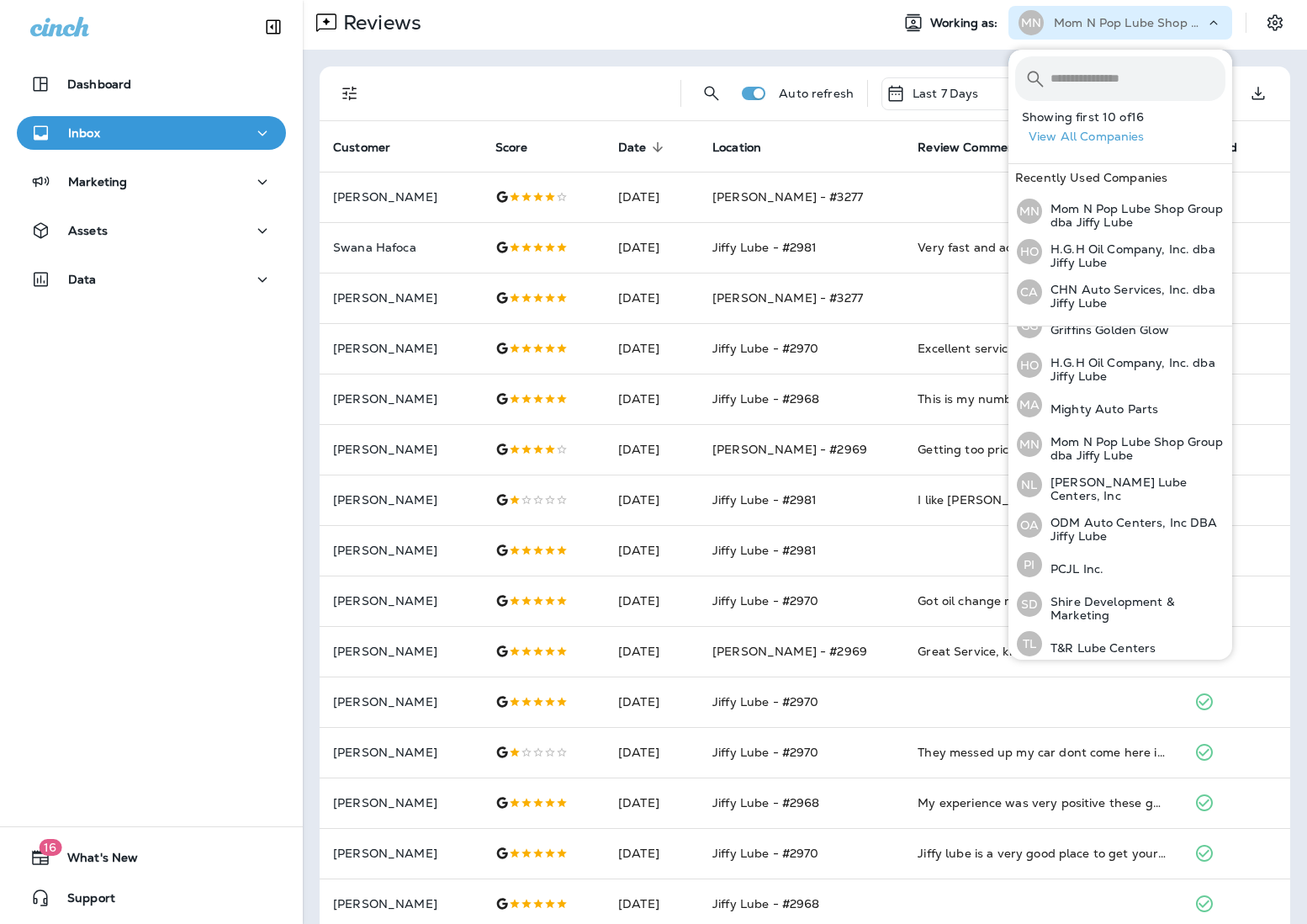
scroll to position [306, 0]
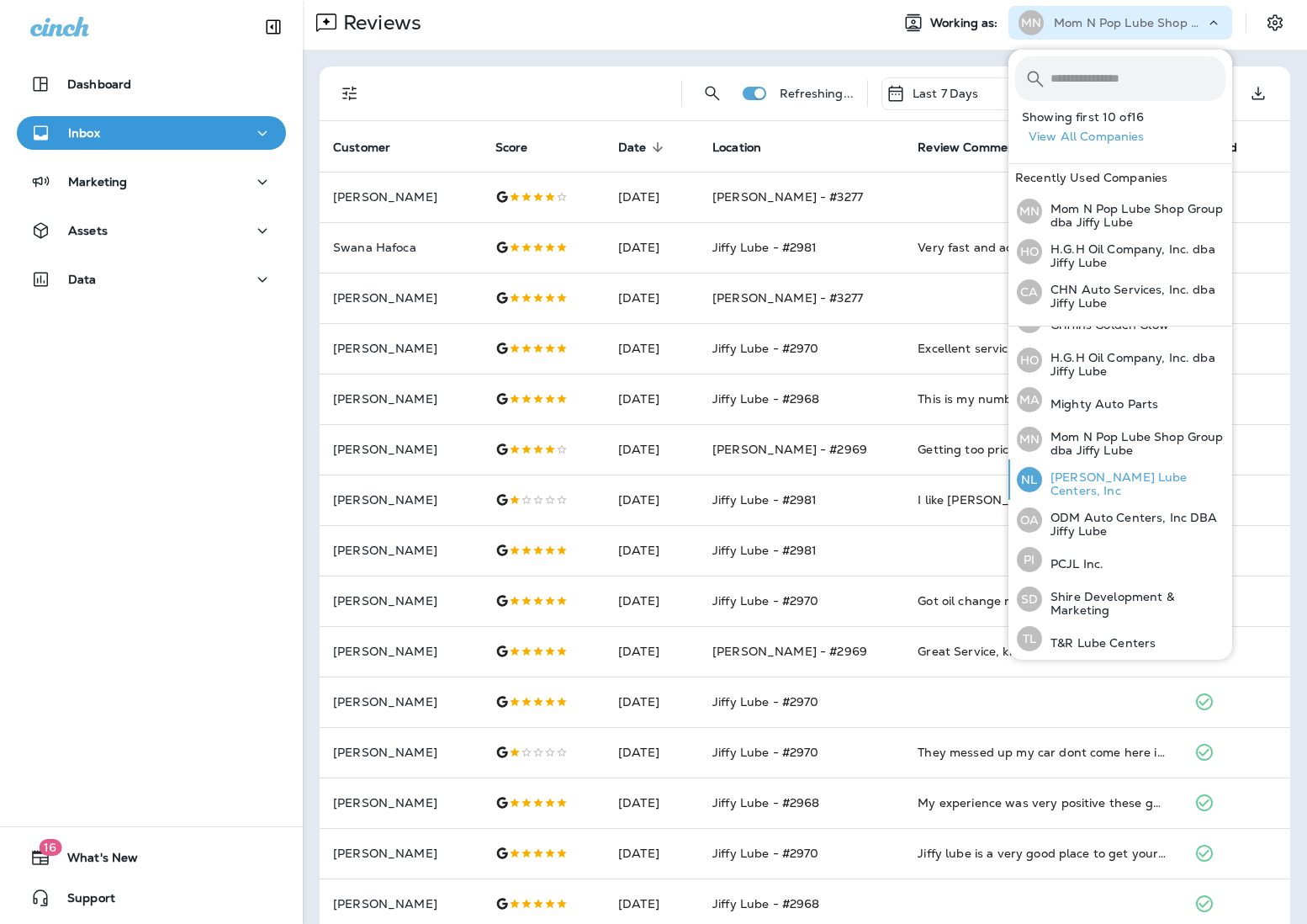
click at [976, 481] on p "[PERSON_NAME] Lube Centers, Inc" at bounding box center [1134, 483] width 183 height 27
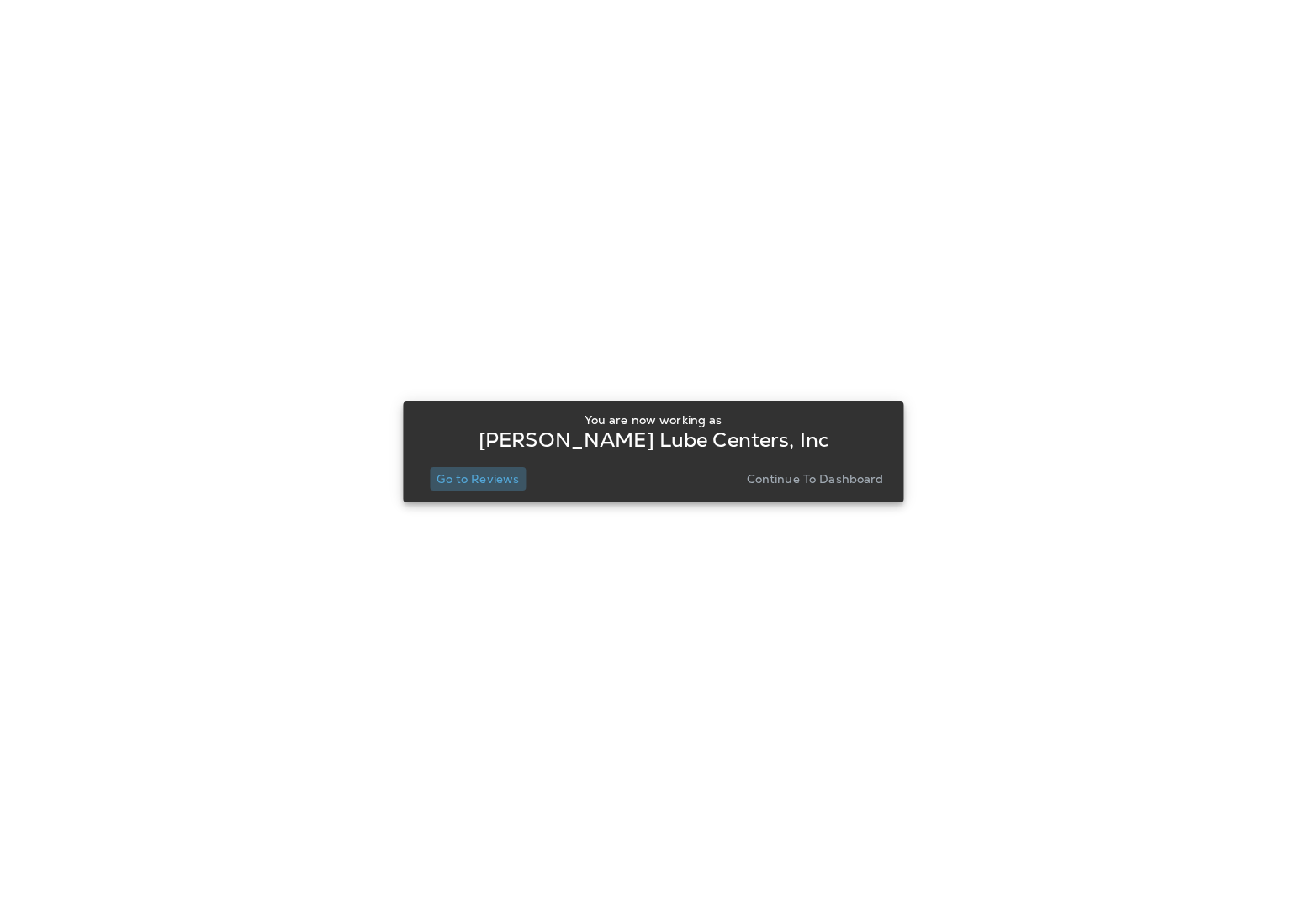
click at [470, 488] on button "Go to Reviews" at bounding box center [477, 479] width 96 height 24
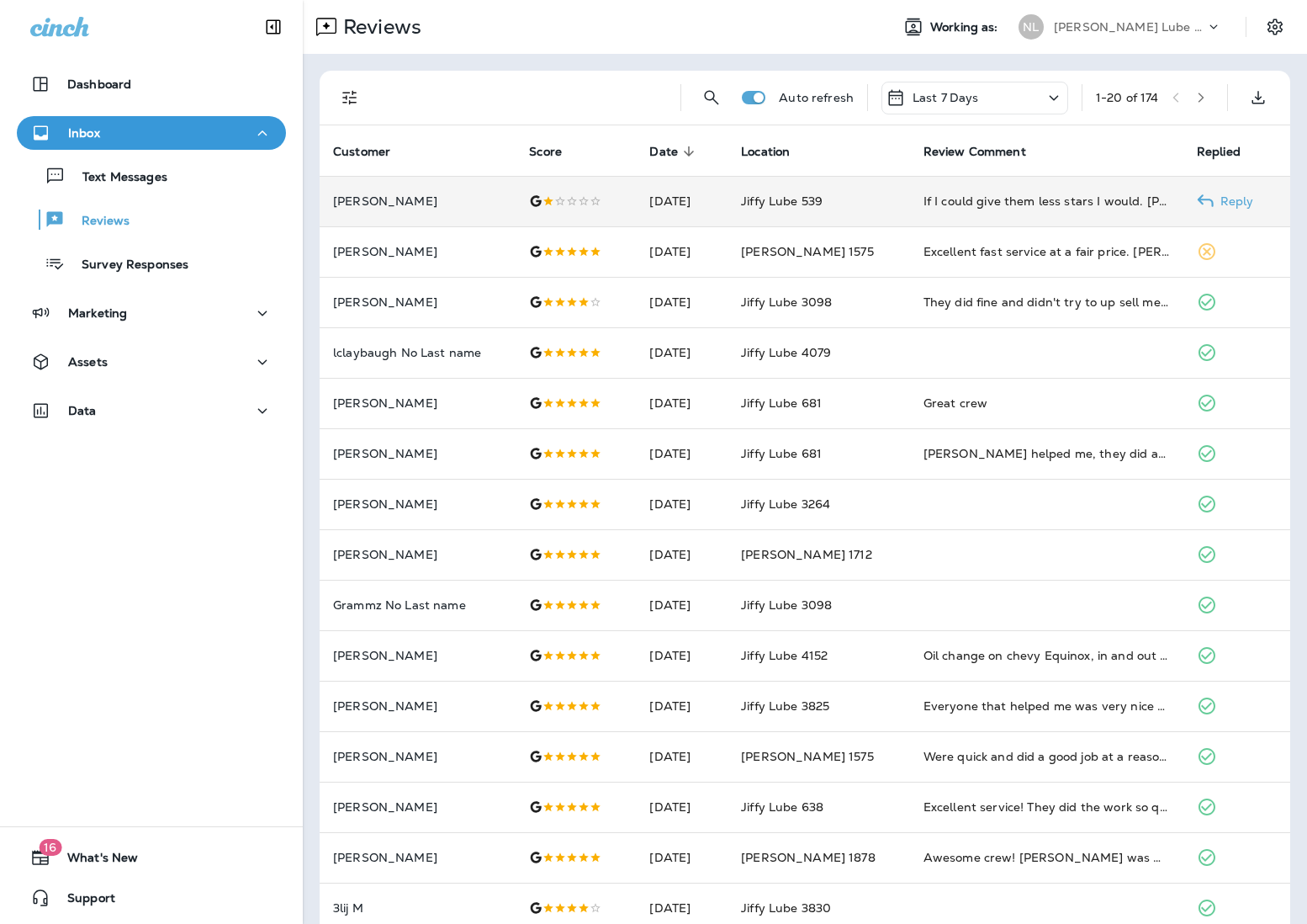
click at [719, 190] on td "[DATE]" at bounding box center [681, 201] width 92 height 50
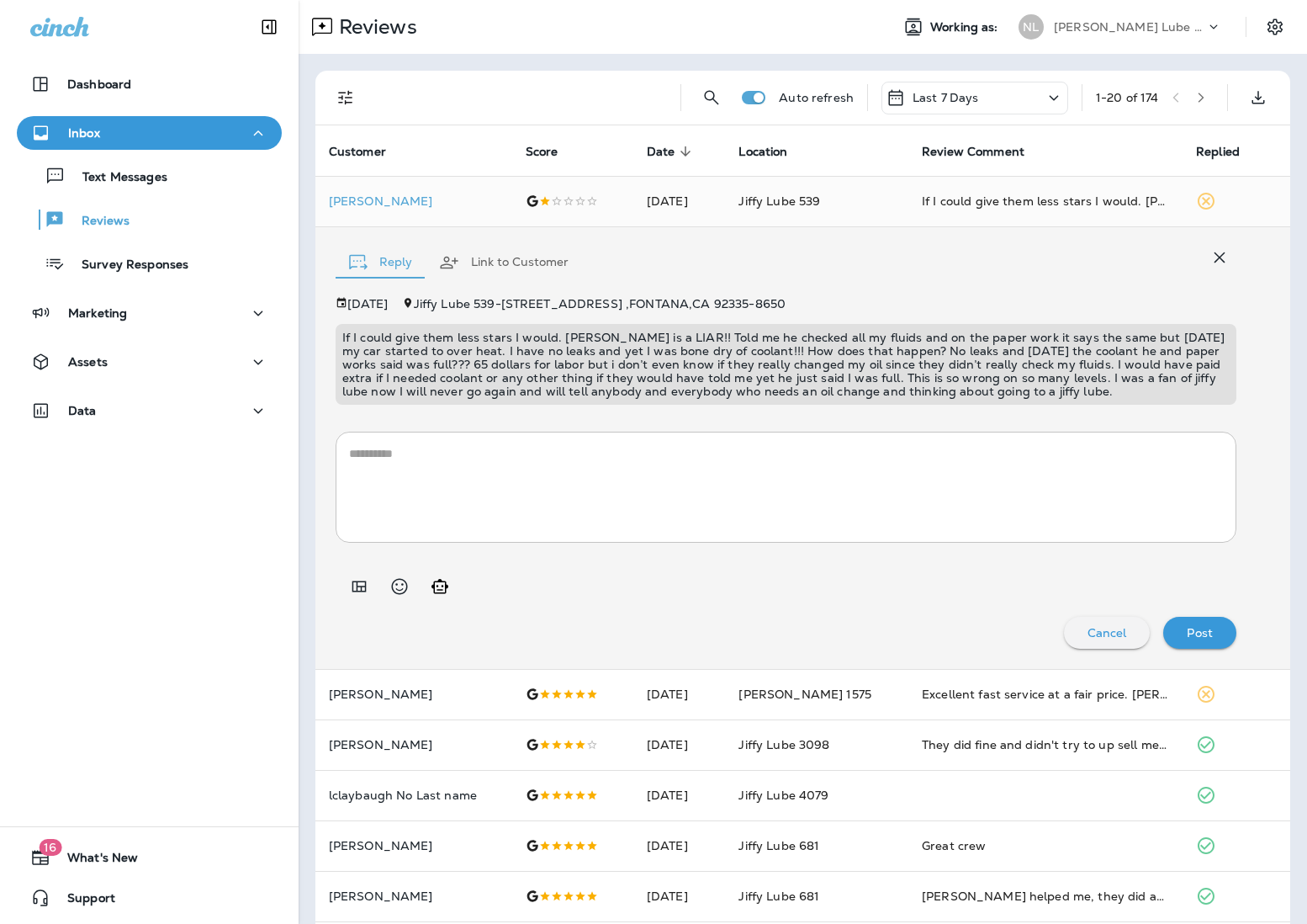
click at [362, 581] on icon "Add in a premade template" at bounding box center [359, 586] width 15 height 11
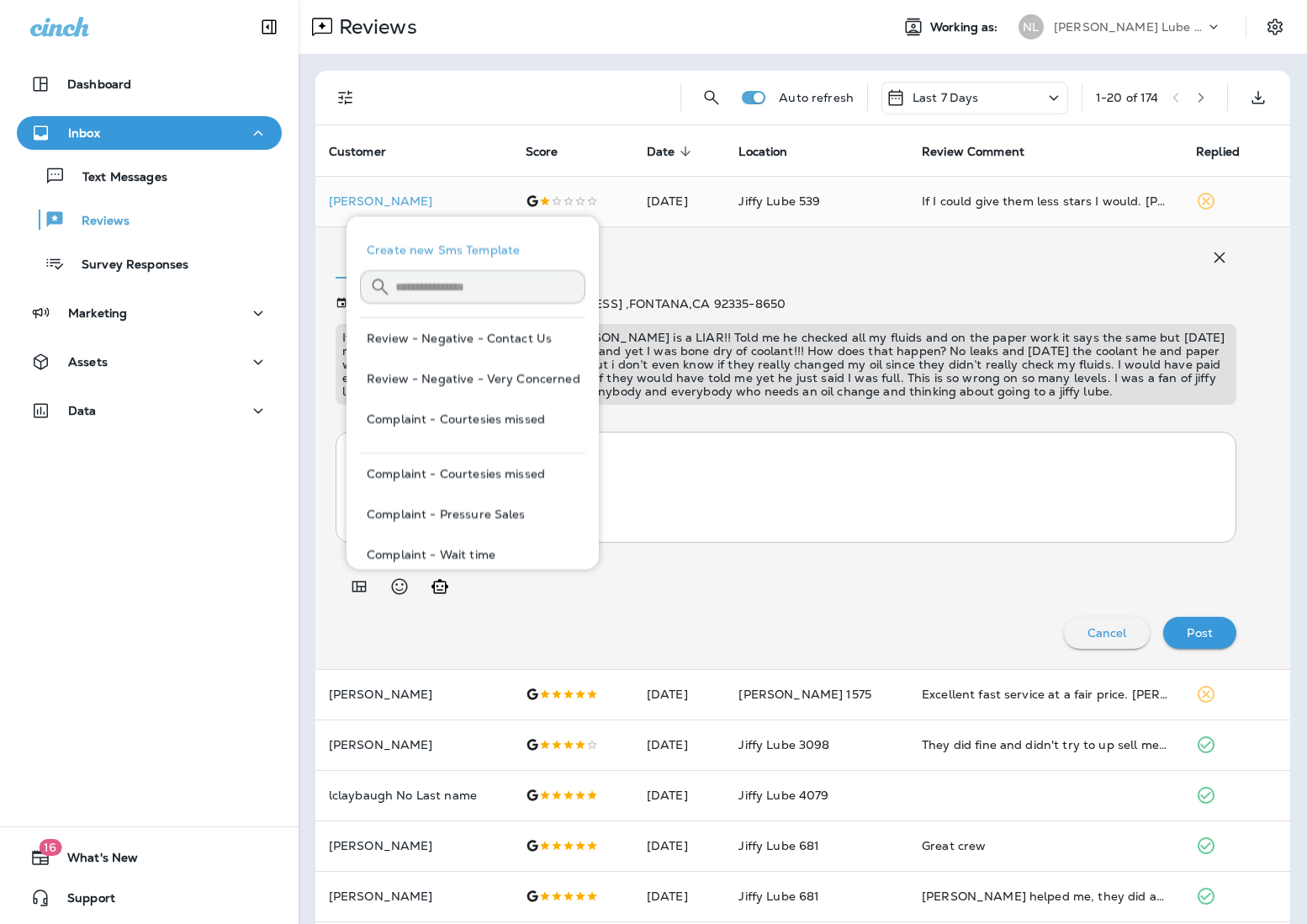
click at [525, 339] on button "Review - Negative - Contact Us" at bounding box center [473, 338] width 225 height 40
type textarea "**********"
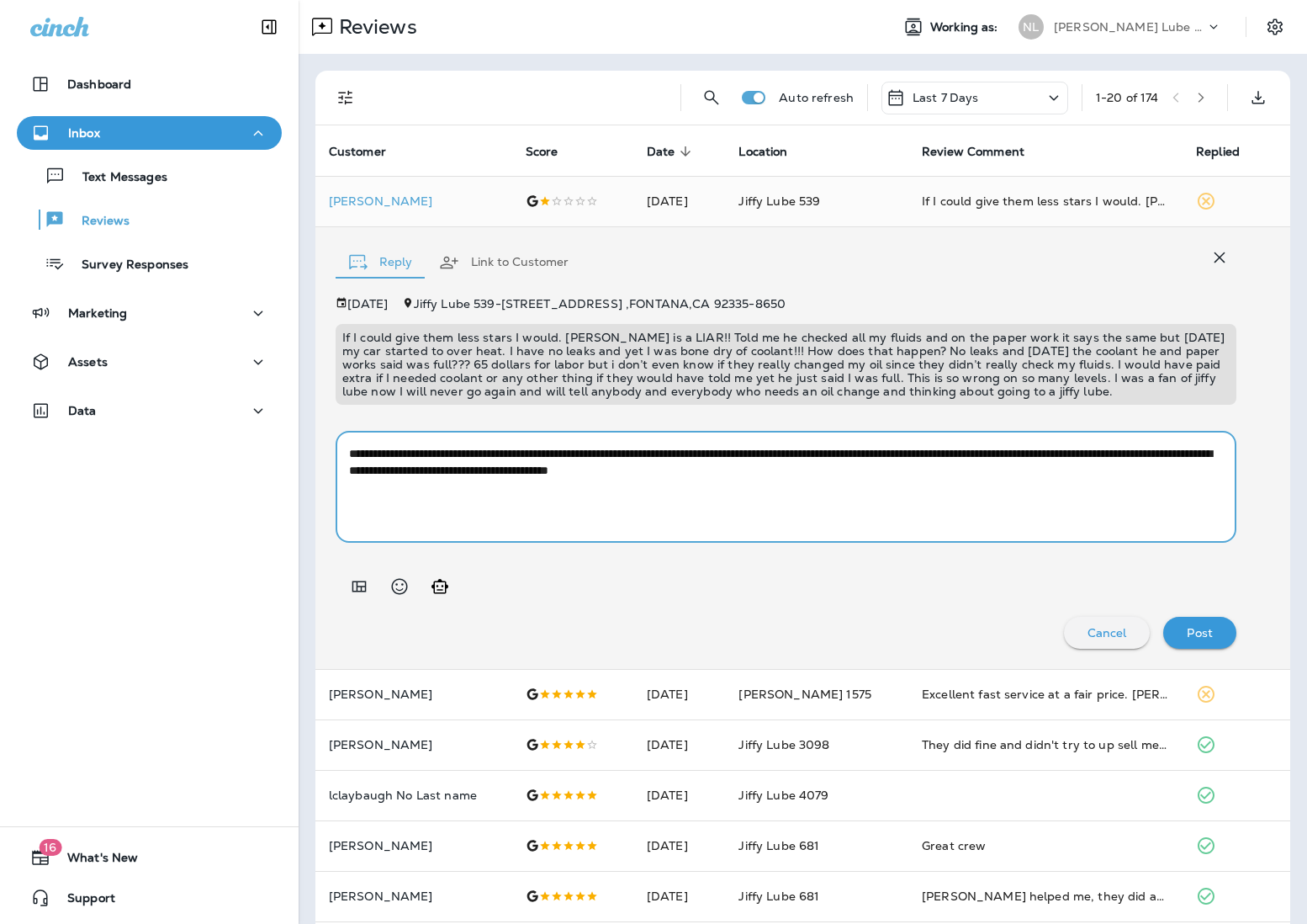
drag, startPoint x: 940, startPoint y: 484, endPoint x: 272, endPoint y: 387, distance: 675.0
click at [272, 387] on div "**********" at bounding box center [653, 462] width 1307 height 924
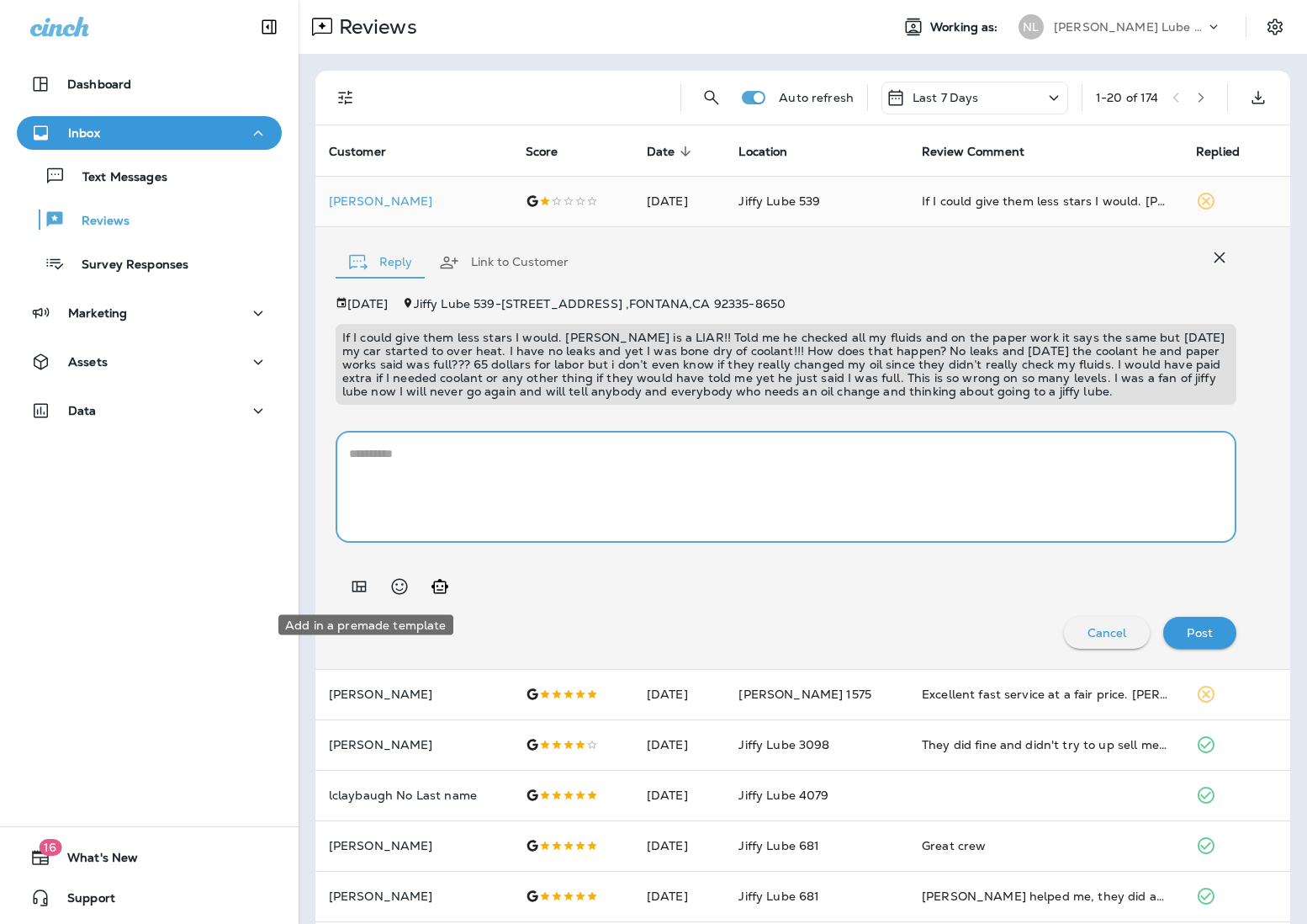
click at [360, 581] on icon "Add in a premade template" at bounding box center [359, 586] width 15 height 11
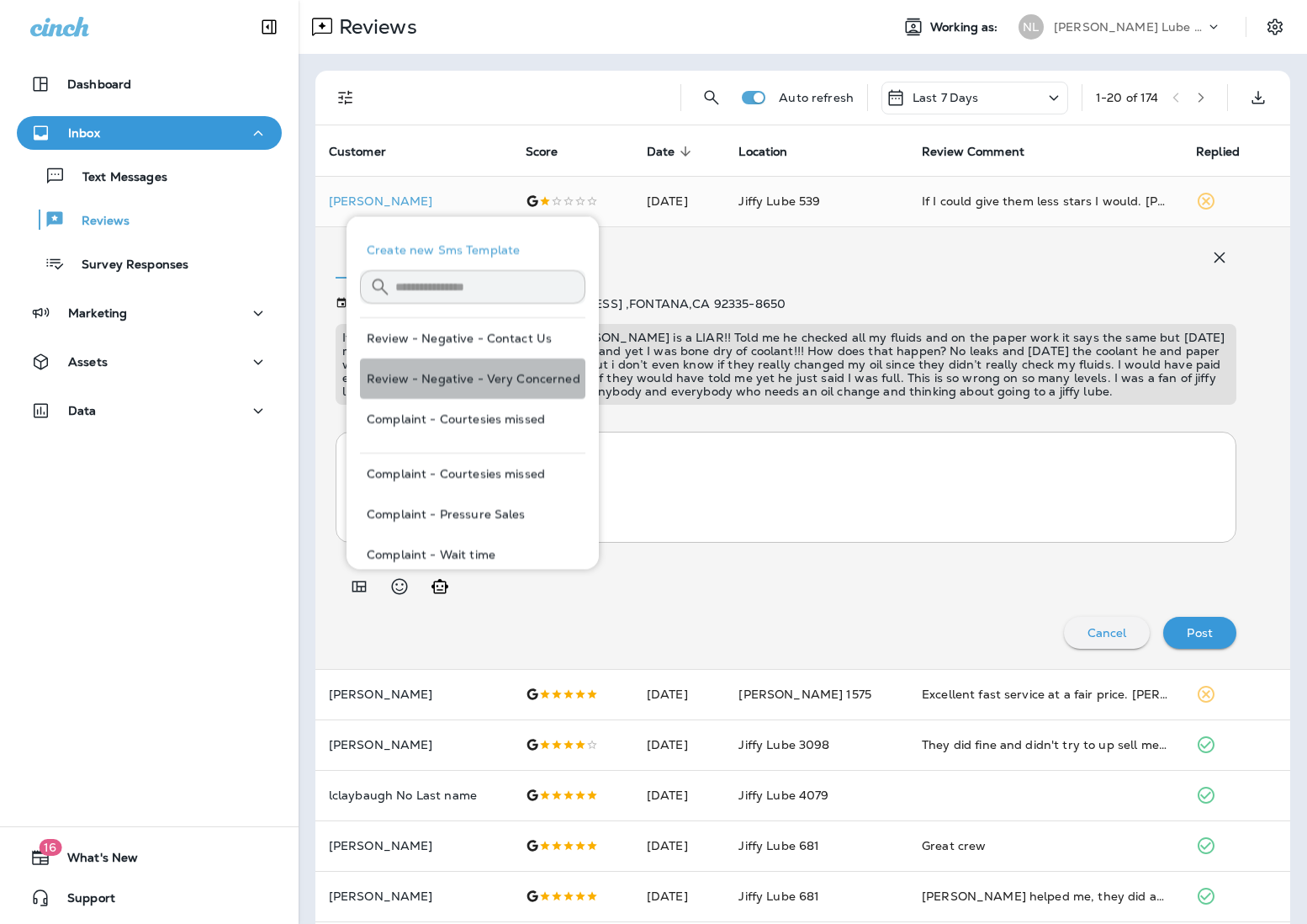
click at [499, 363] on button "Review - Negative - Very Concerned" at bounding box center [473, 378] width 225 height 40
type textarea "**********"
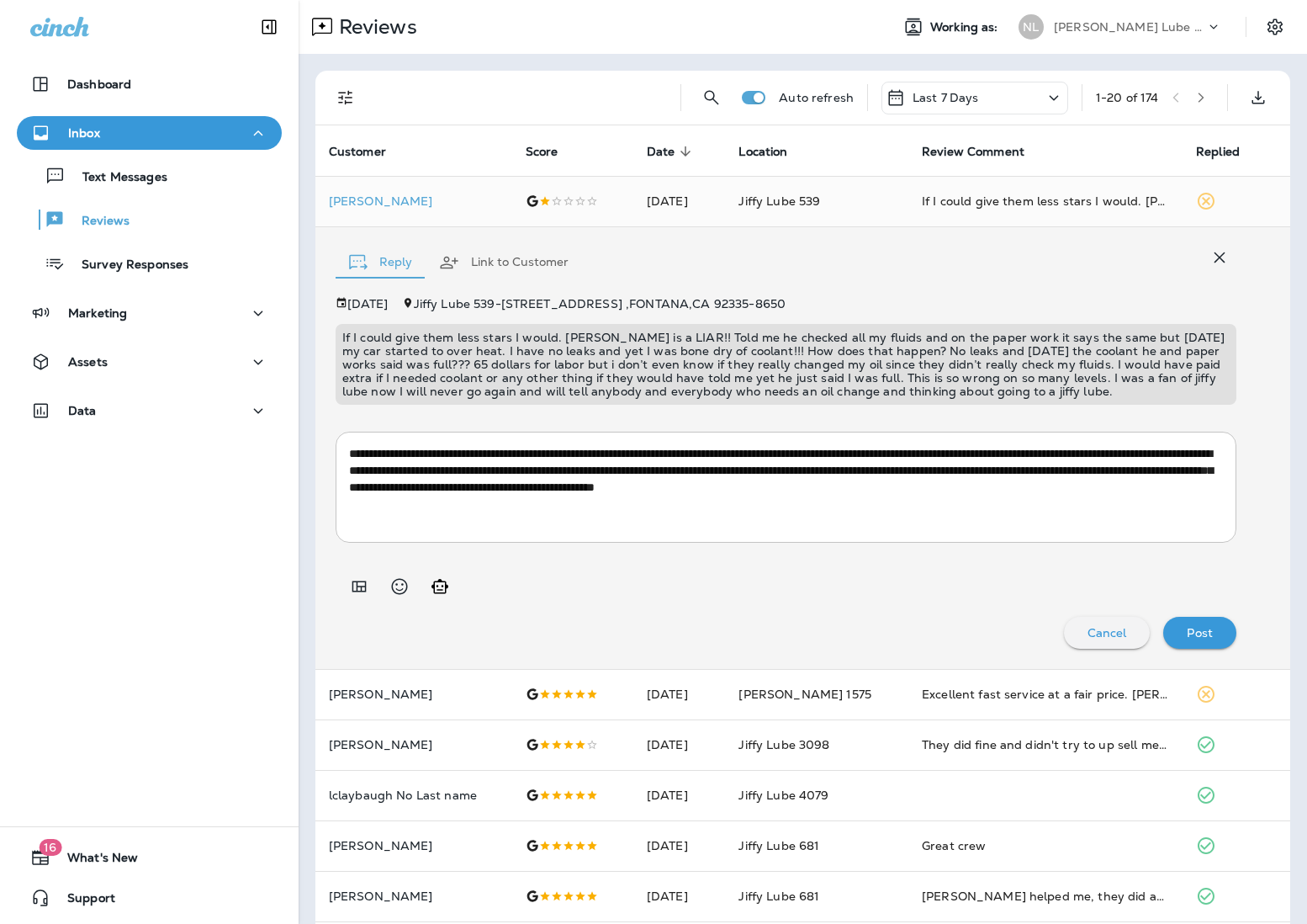
click at [976, 625] on p "Post" at bounding box center [1200, 632] width 26 height 14
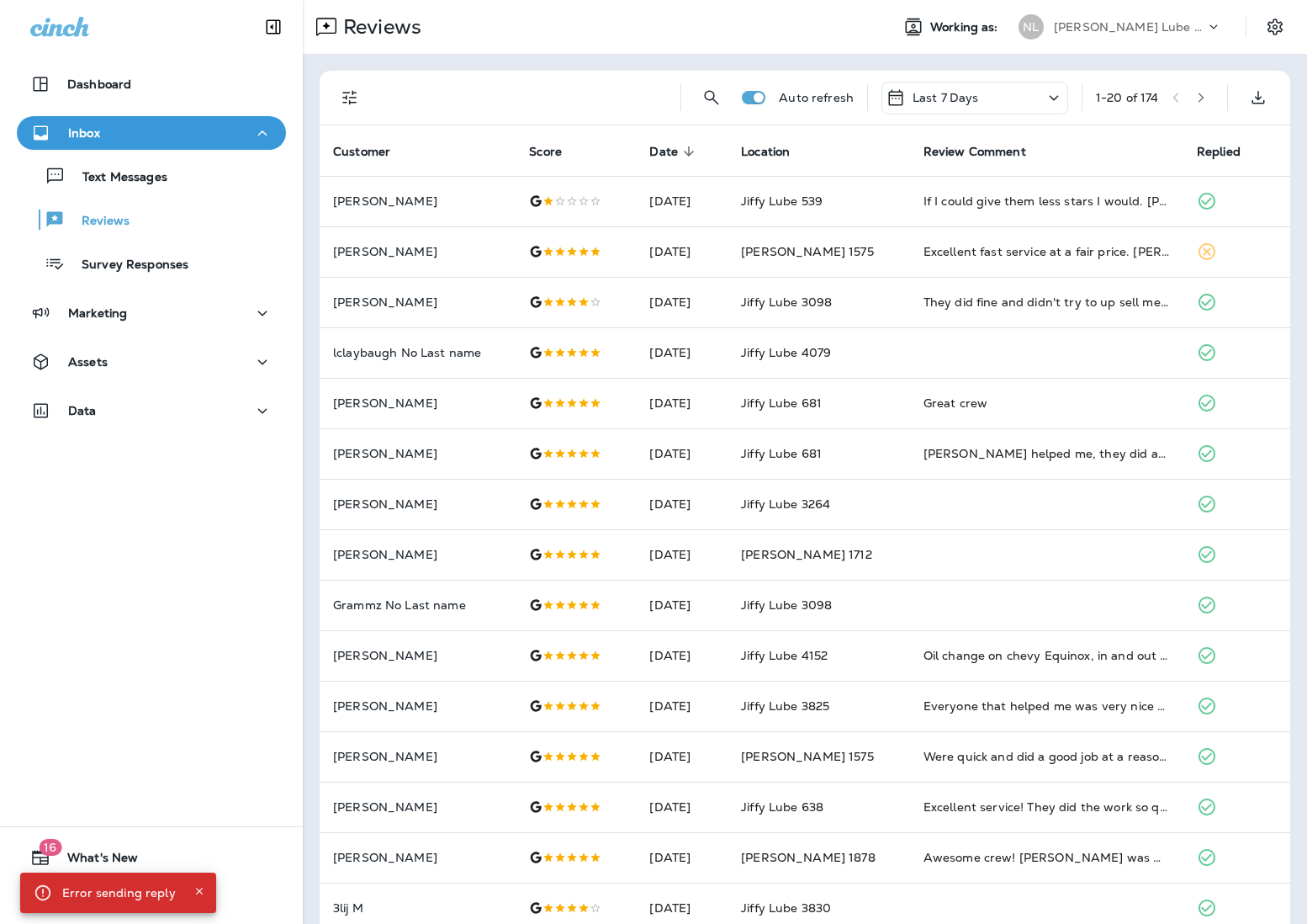
click at [976, 26] on p "[PERSON_NAME] Lube Centers, Inc" at bounding box center [1129, 27] width 151 height 14
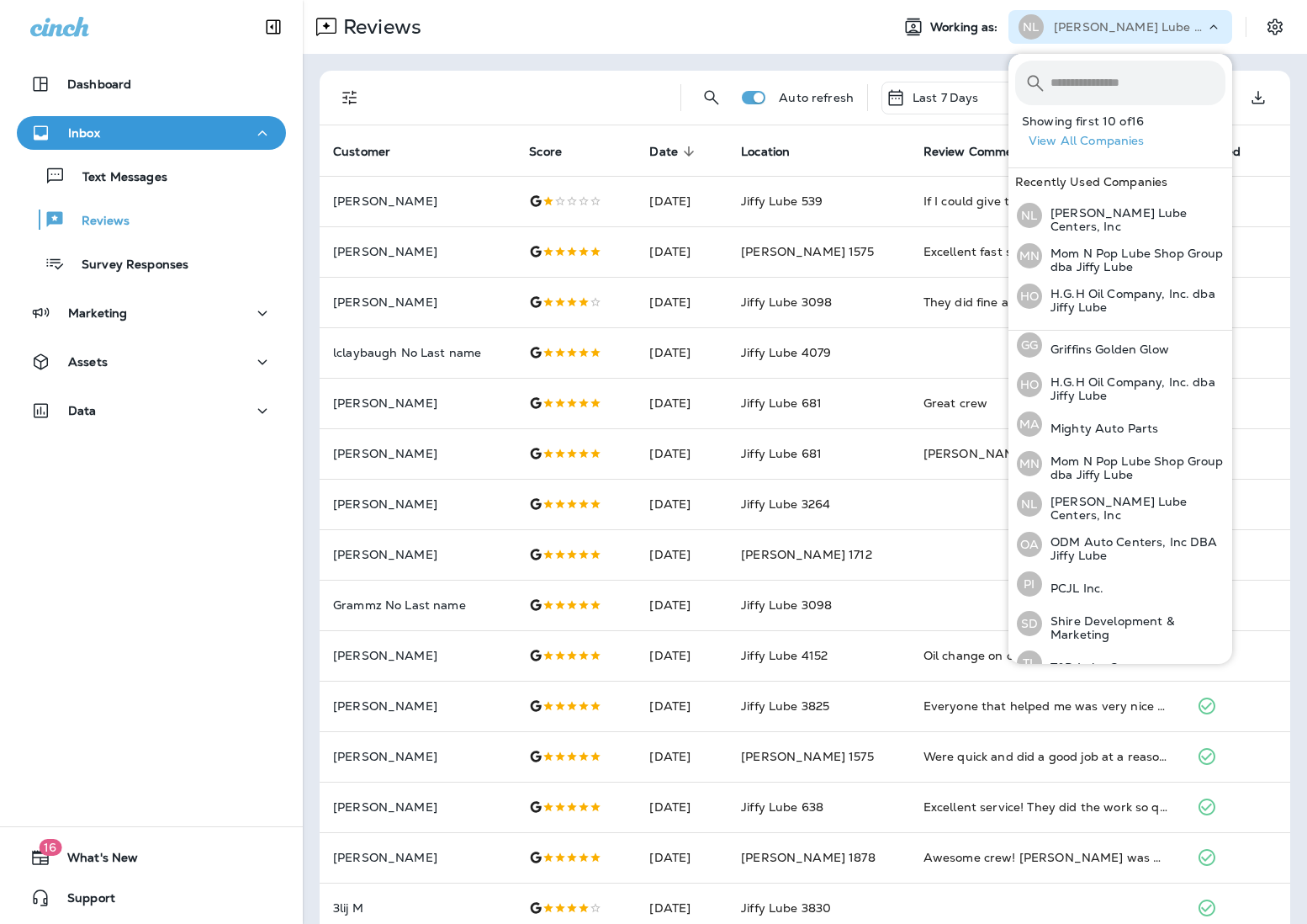
scroll to position [300, 0]
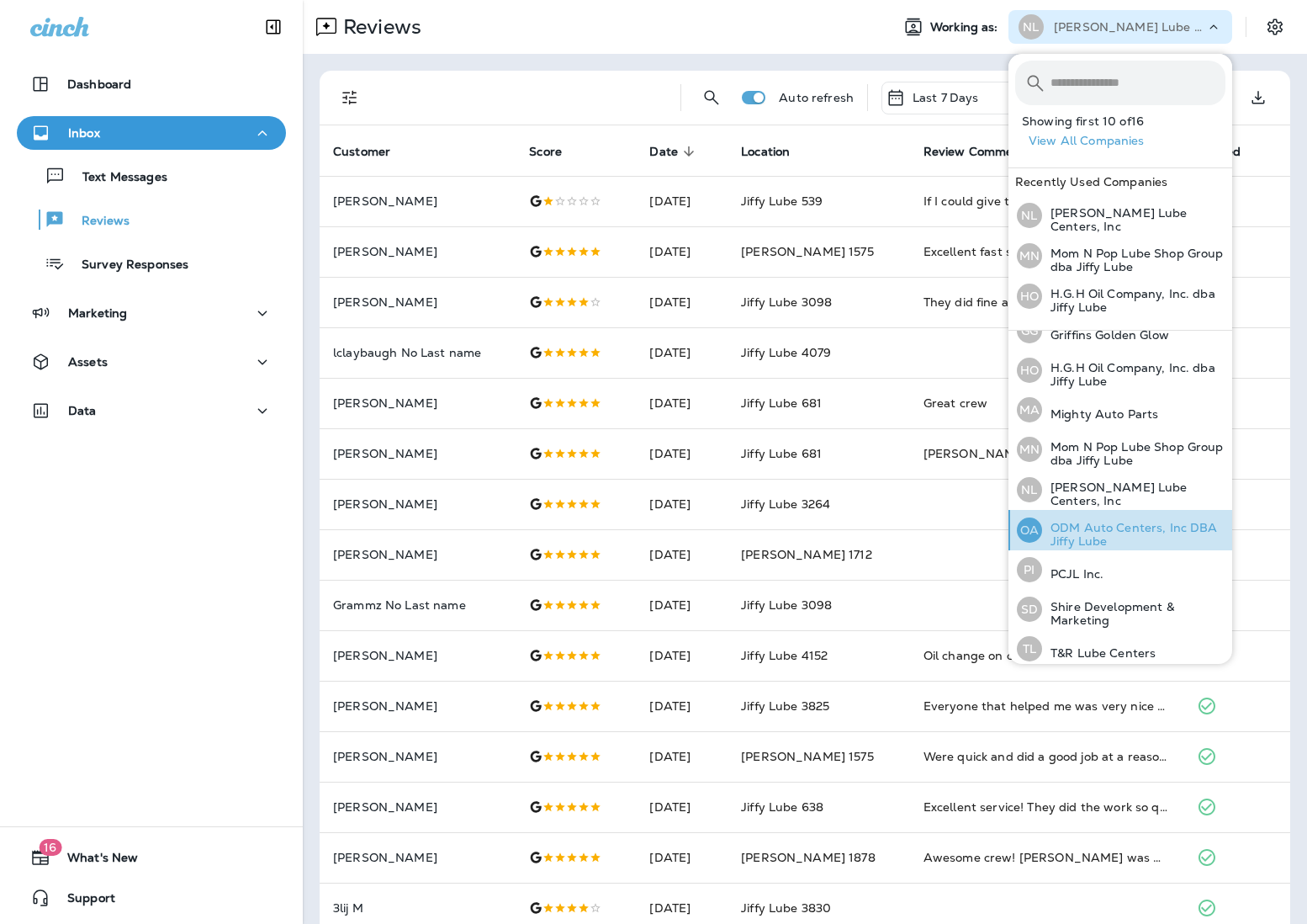
click at [976, 524] on p "ODM Auto Centers, Inc DBA Jiffy Lube" at bounding box center [1134, 534] width 183 height 27
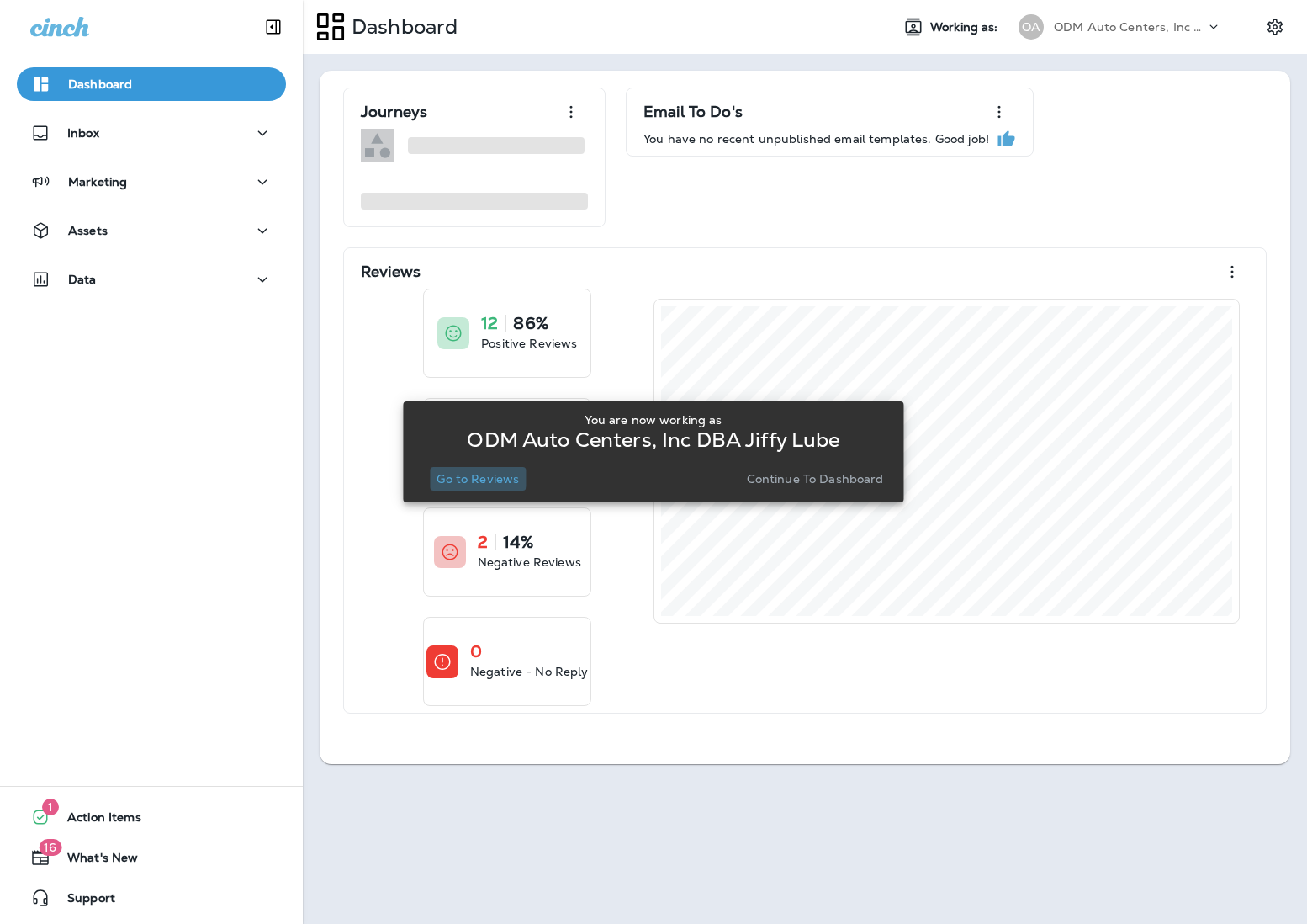
click at [470, 473] on p "Go to Reviews" at bounding box center [478, 478] width 82 height 14
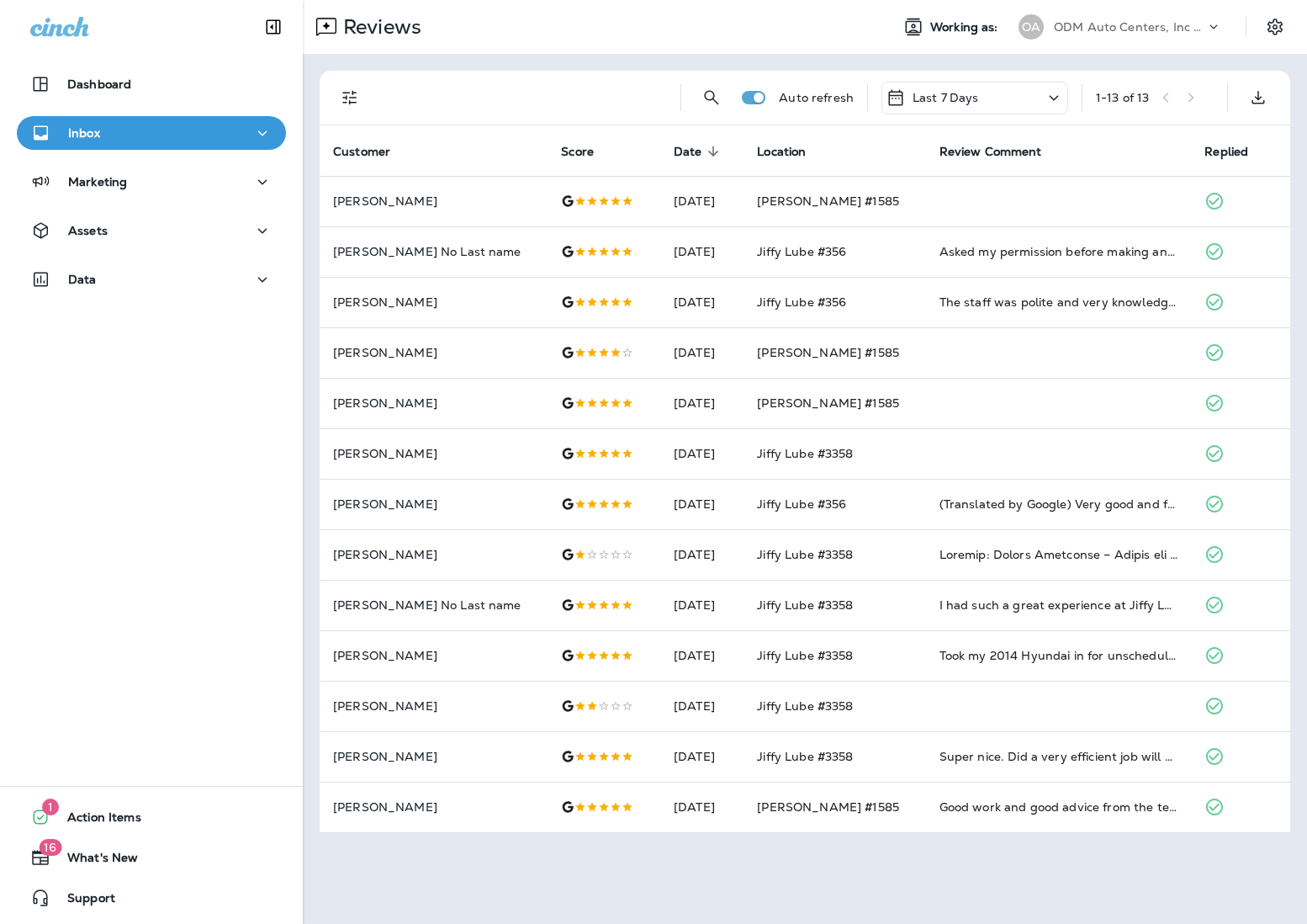
click at [976, 27] on p "ODM Auto Centers, Inc DBA Jiffy Lube" at bounding box center [1129, 27] width 151 height 14
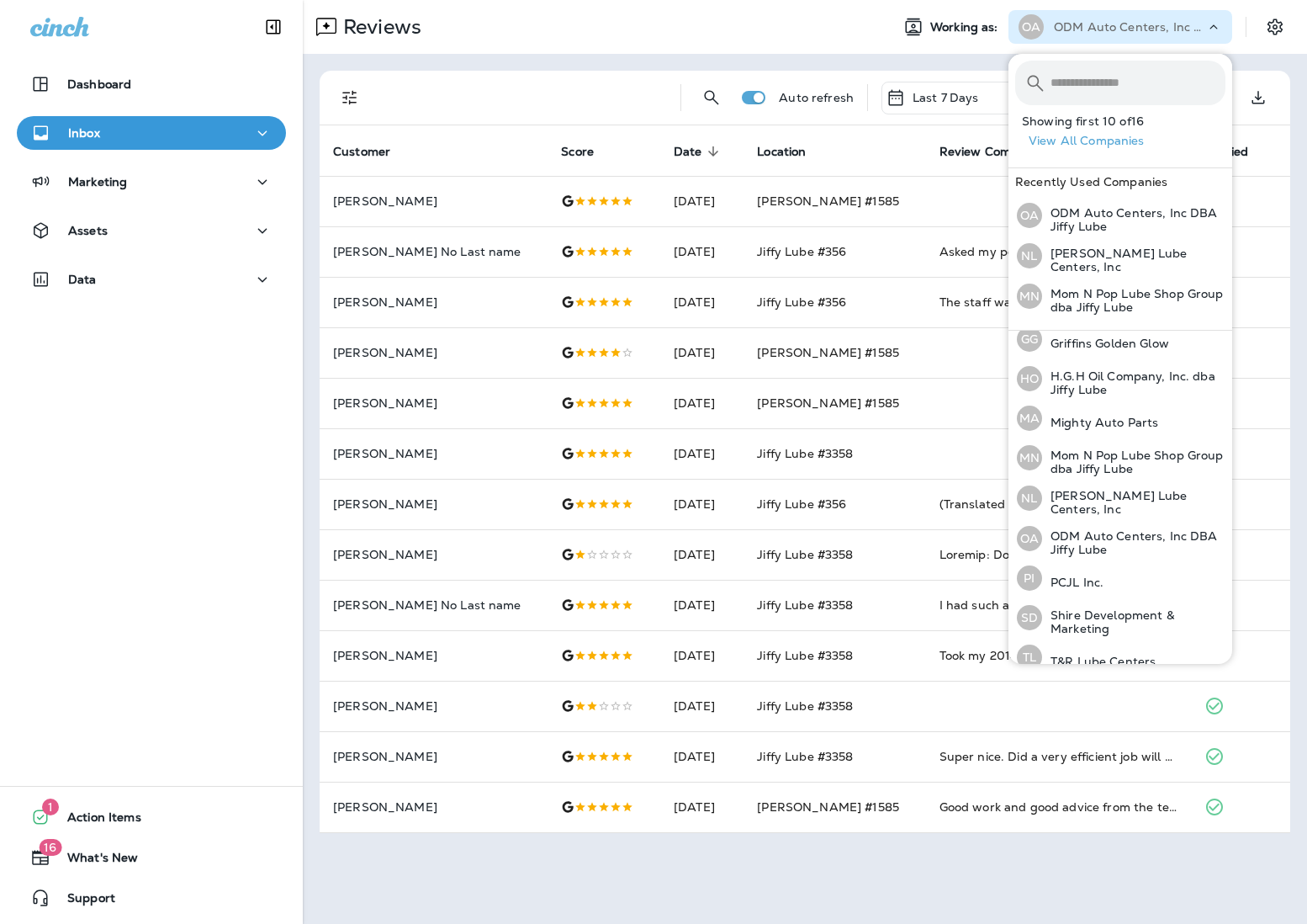
scroll to position [305, 0]
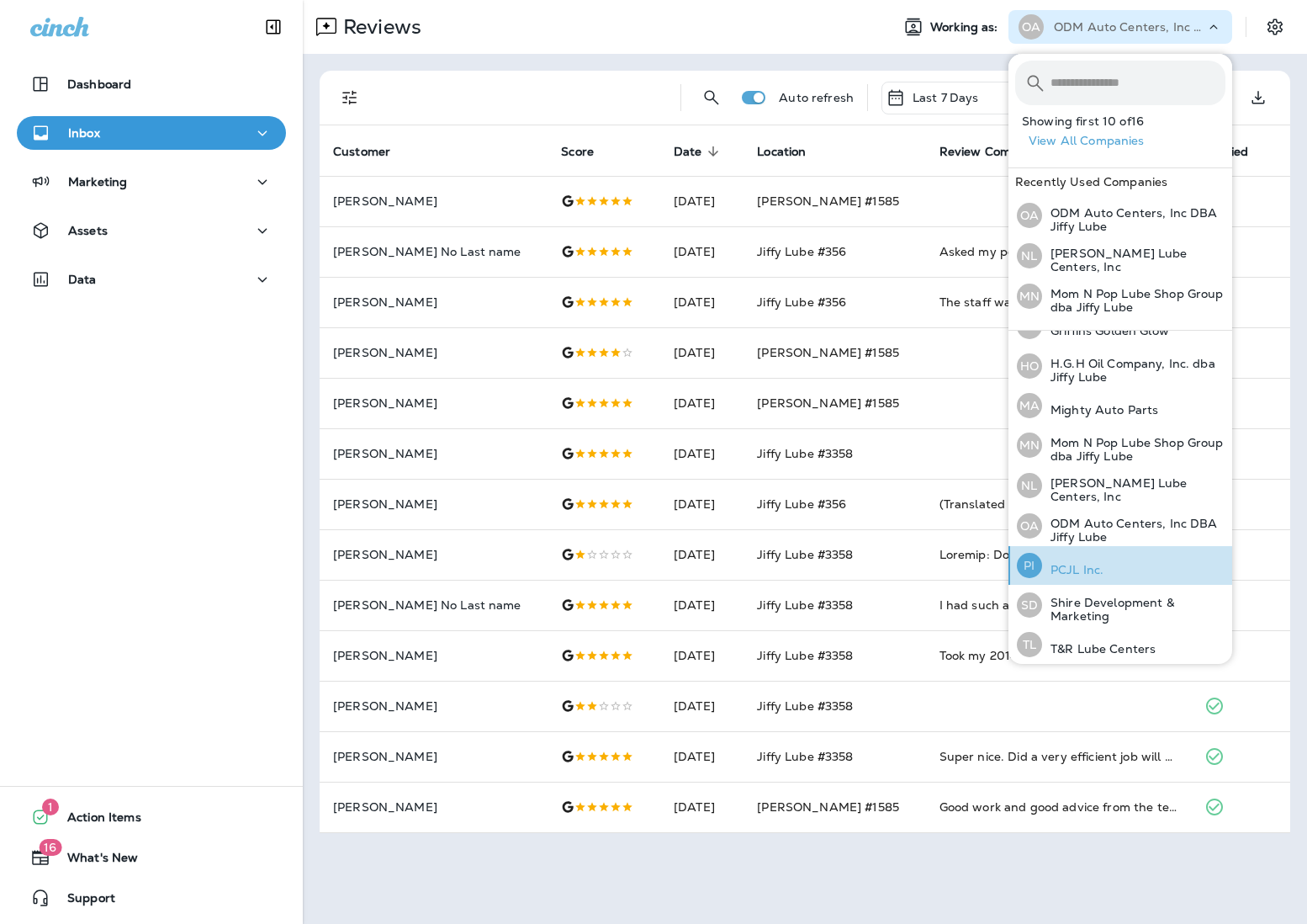
click at [976, 563] on p "PCJL Inc." at bounding box center [1073, 570] width 61 height 14
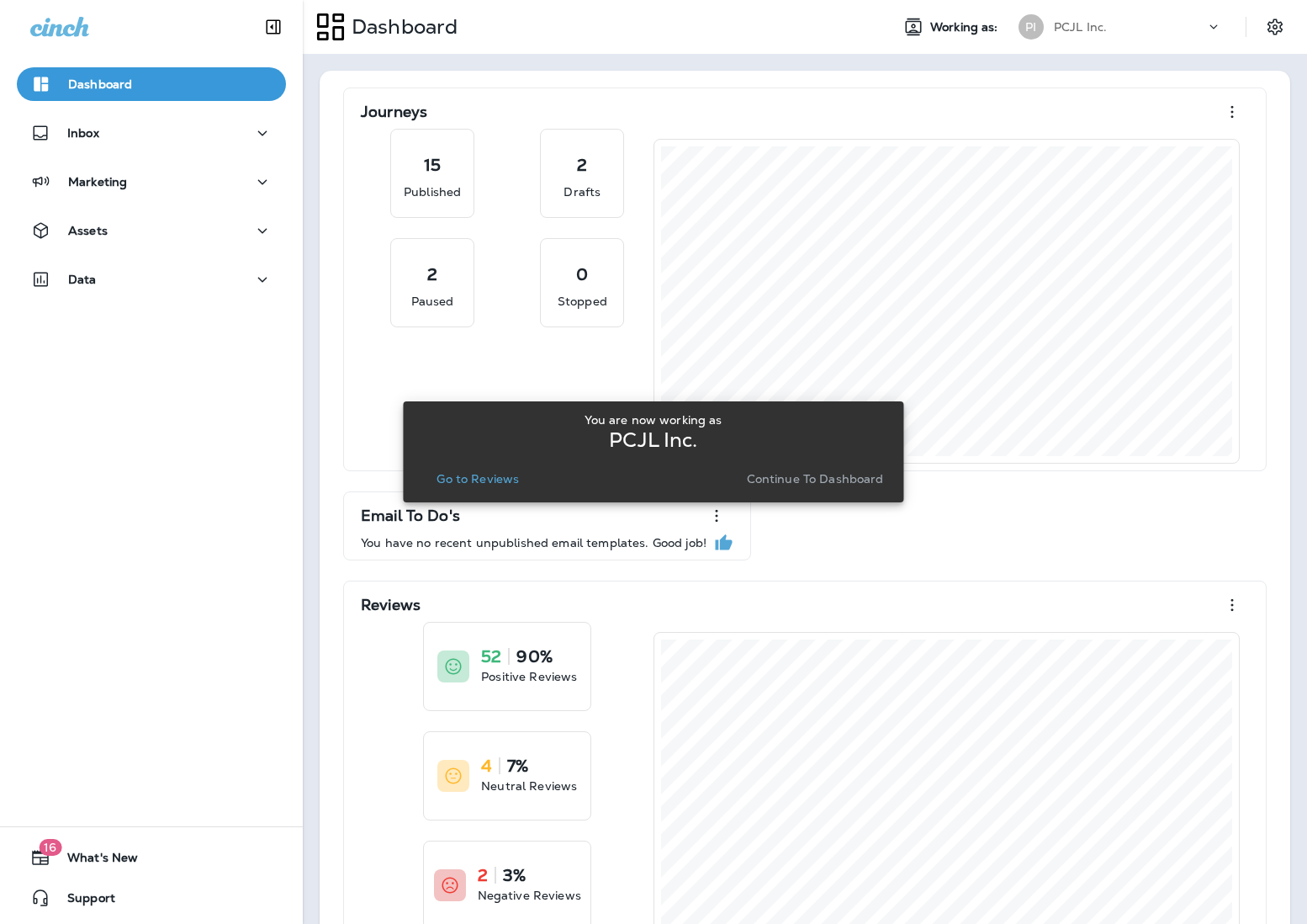
click at [481, 483] on p "Go to Reviews" at bounding box center [478, 478] width 82 height 14
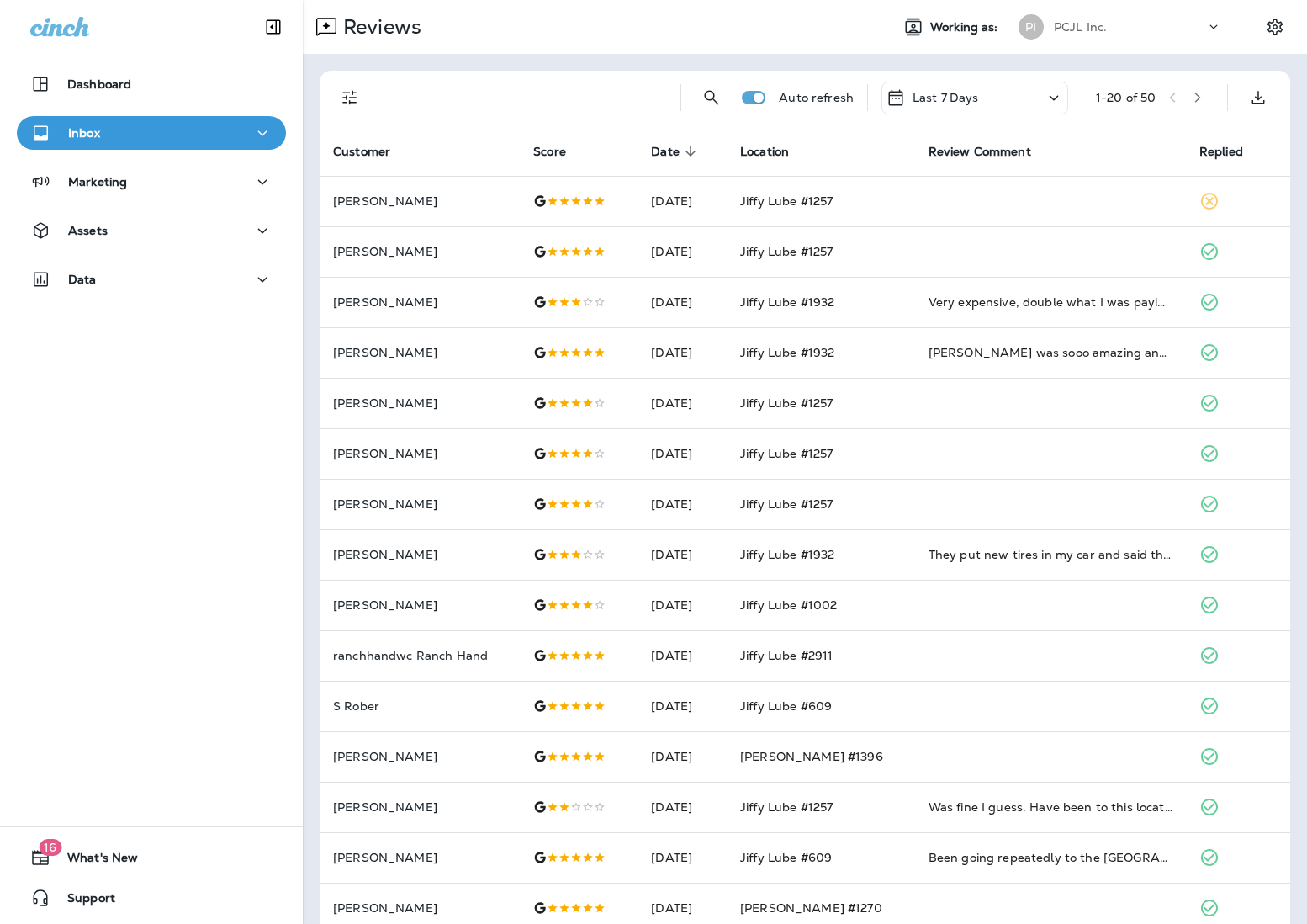
click at [976, 28] on div "PCJL Inc." at bounding box center [1129, 27] width 151 height 26
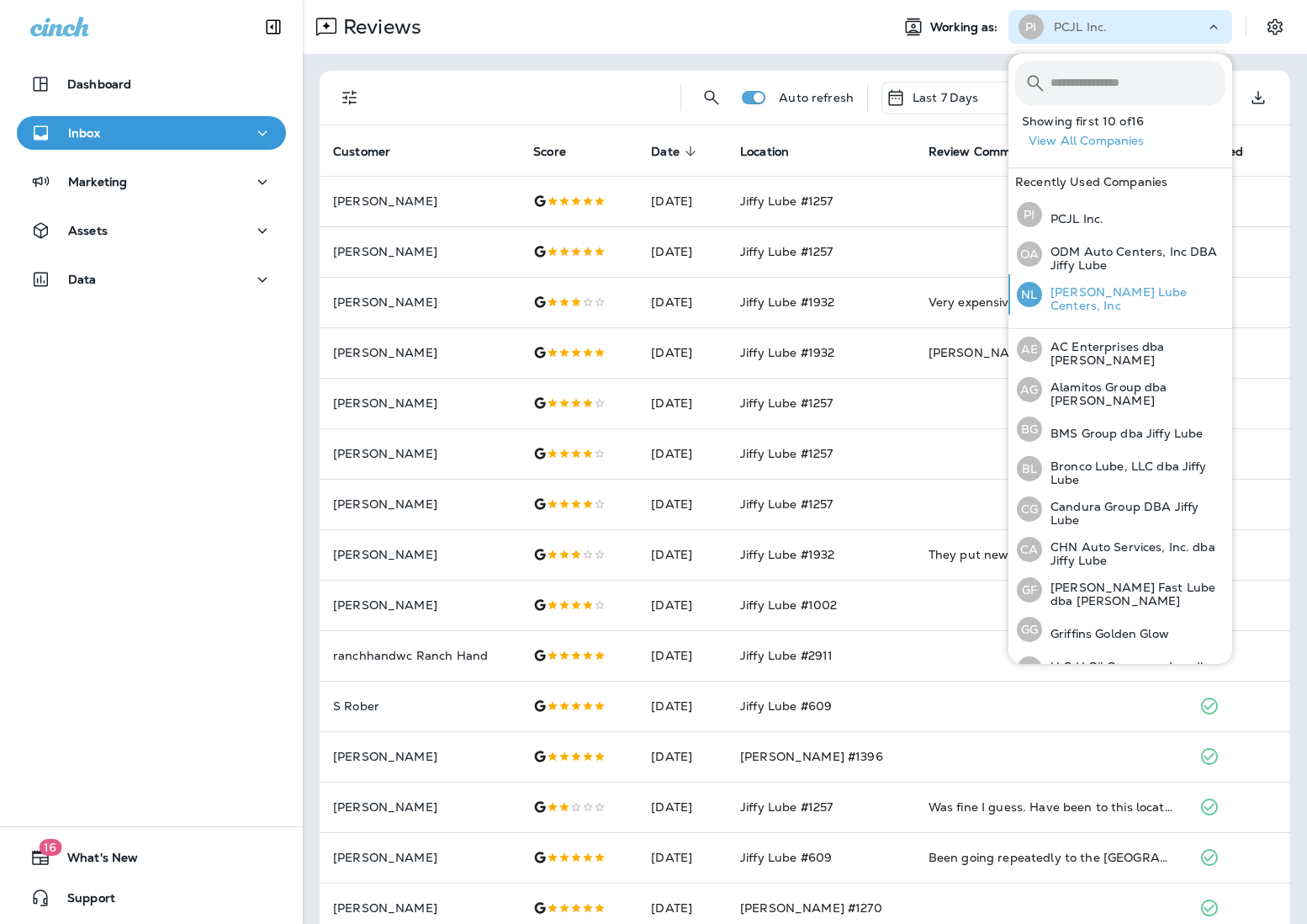
scroll to position [303, 0]
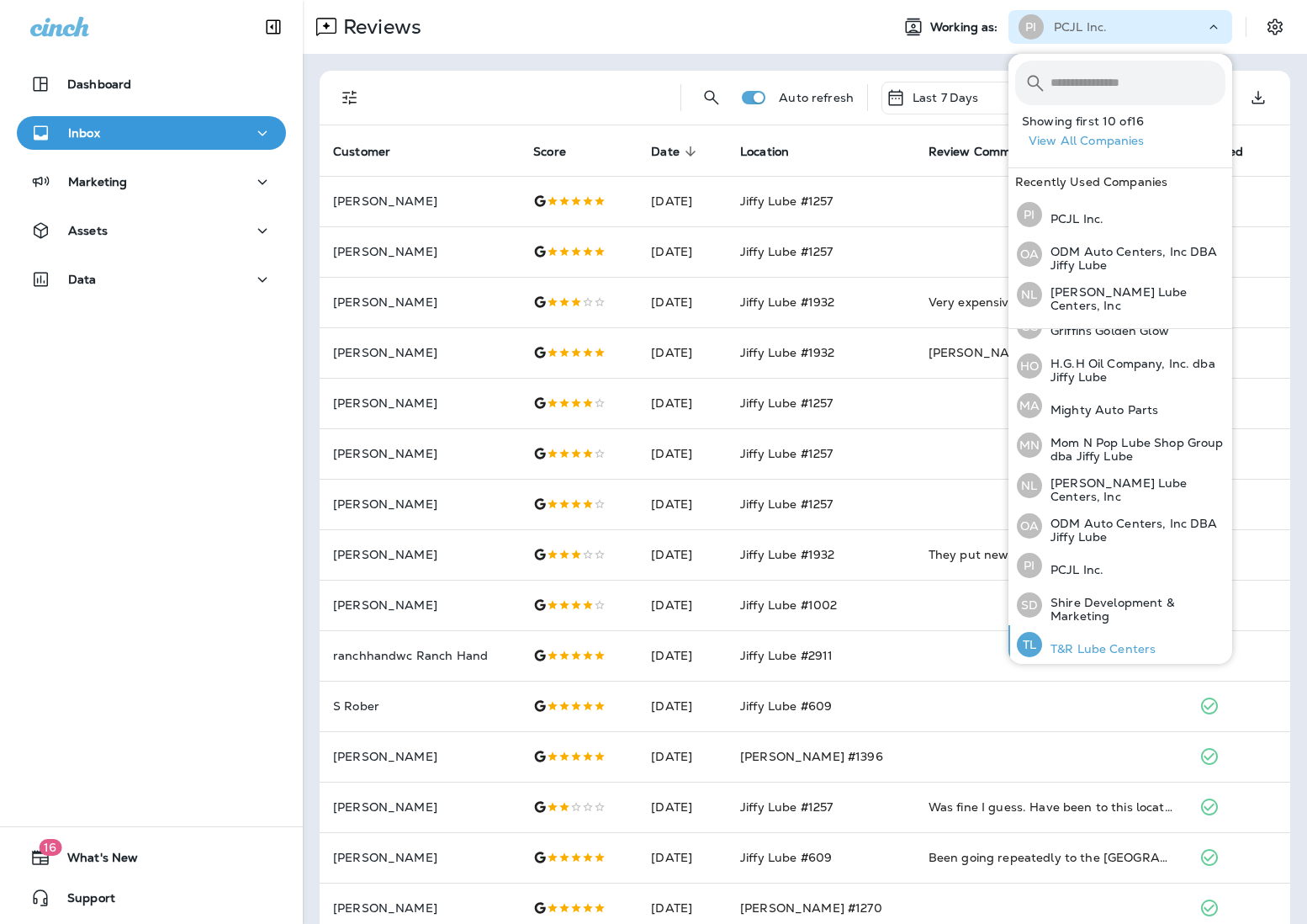
click at [976, 628] on div "TL T&R Lube Centers" at bounding box center [1086, 645] width 152 height 38
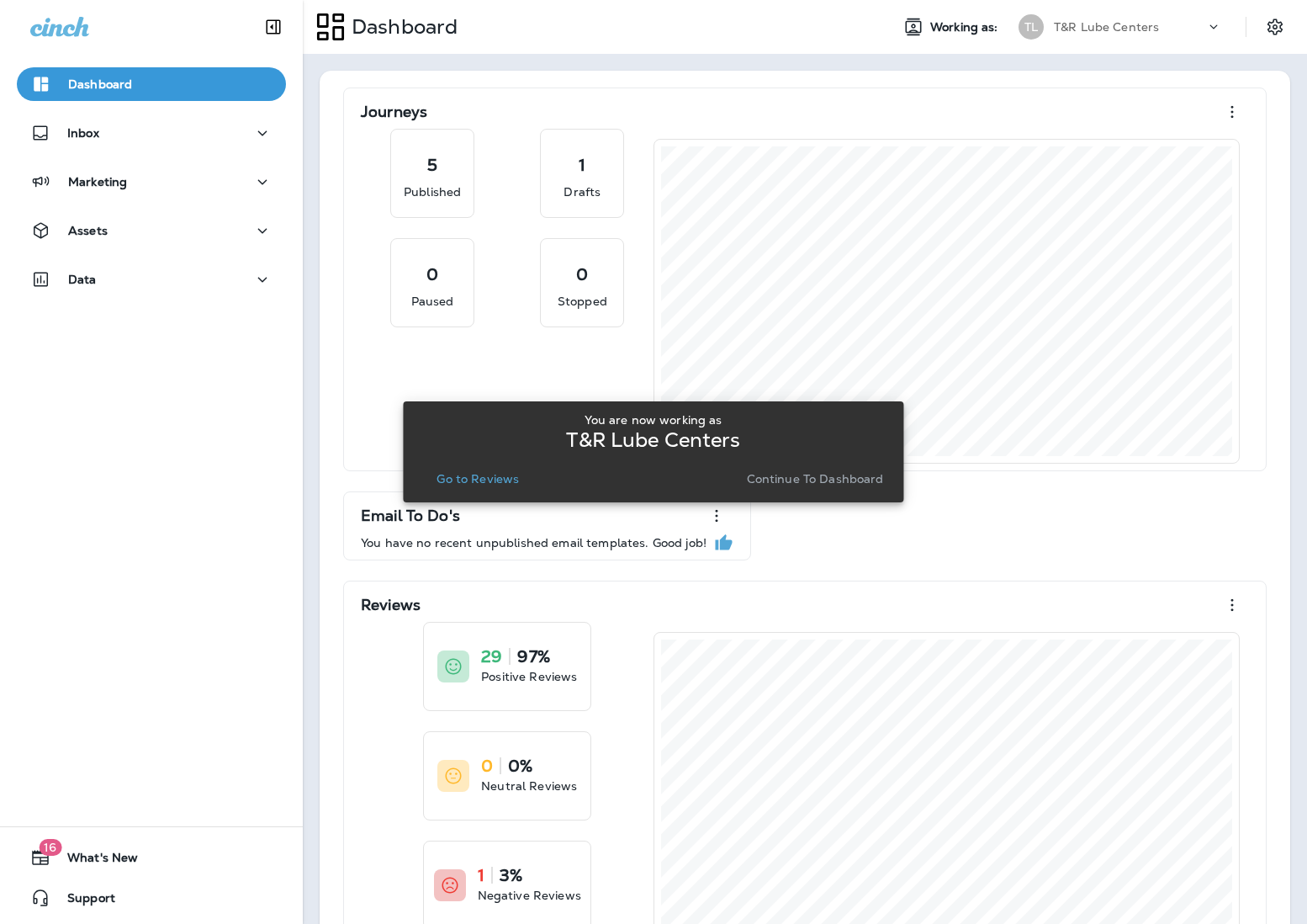
click at [414, 483] on div "You are now working as T&R Lube Centers Go to Reviews Continue to Dashboard" at bounding box center [653, 451] width 501 height 101
click at [463, 476] on p "Go to Reviews" at bounding box center [478, 478] width 82 height 14
